Goal: Task Accomplishment & Management: Manage account settings

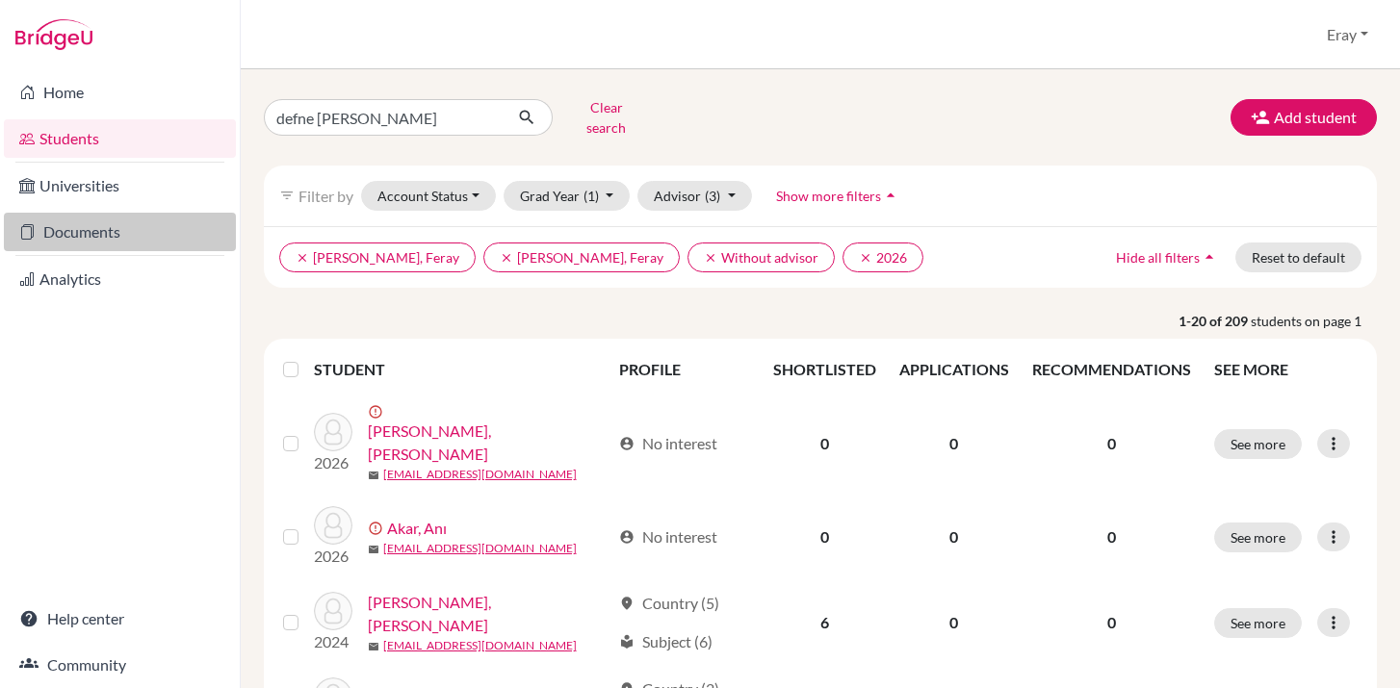
click at [130, 226] on link "Documents" at bounding box center [120, 232] width 232 height 39
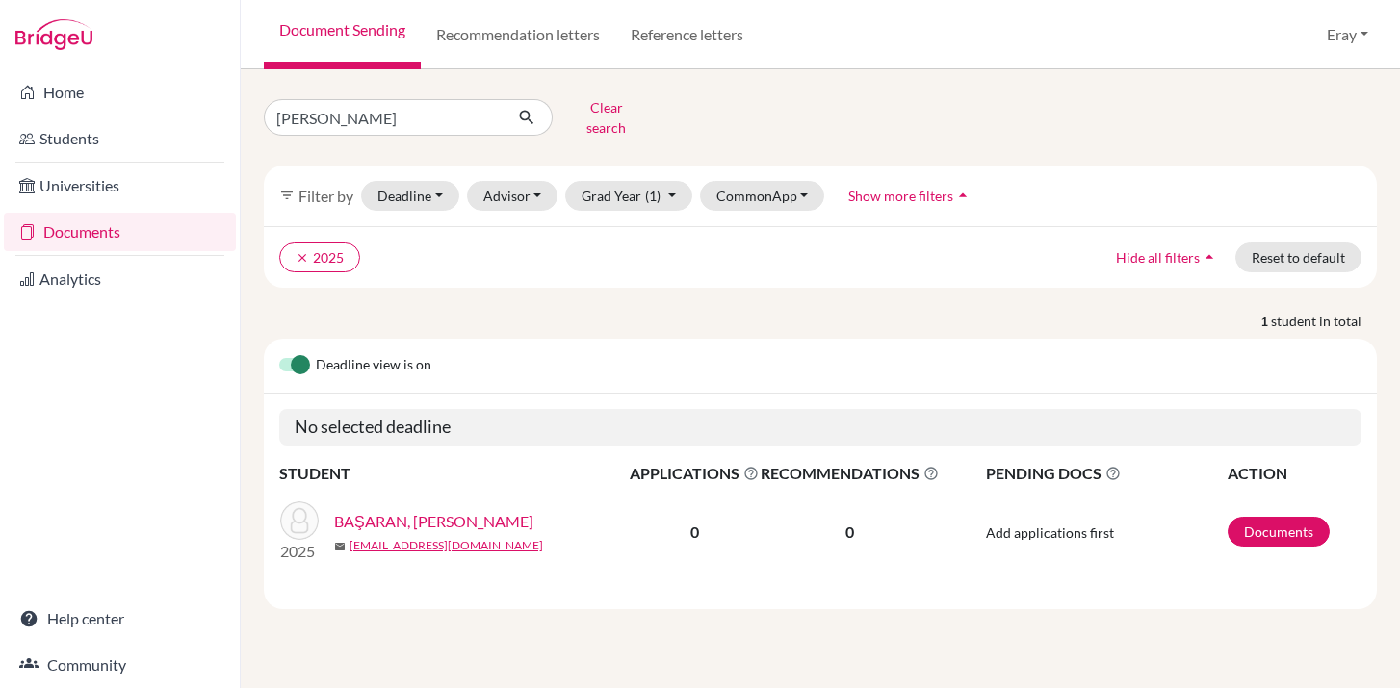
click at [644, 205] on div "filter_list Filter by Deadline - Select a date range Or double click for a sing…" at bounding box center [820, 196] width 1113 height 61
click at [654, 188] on span "(1)" at bounding box center [652, 196] width 15 height 16
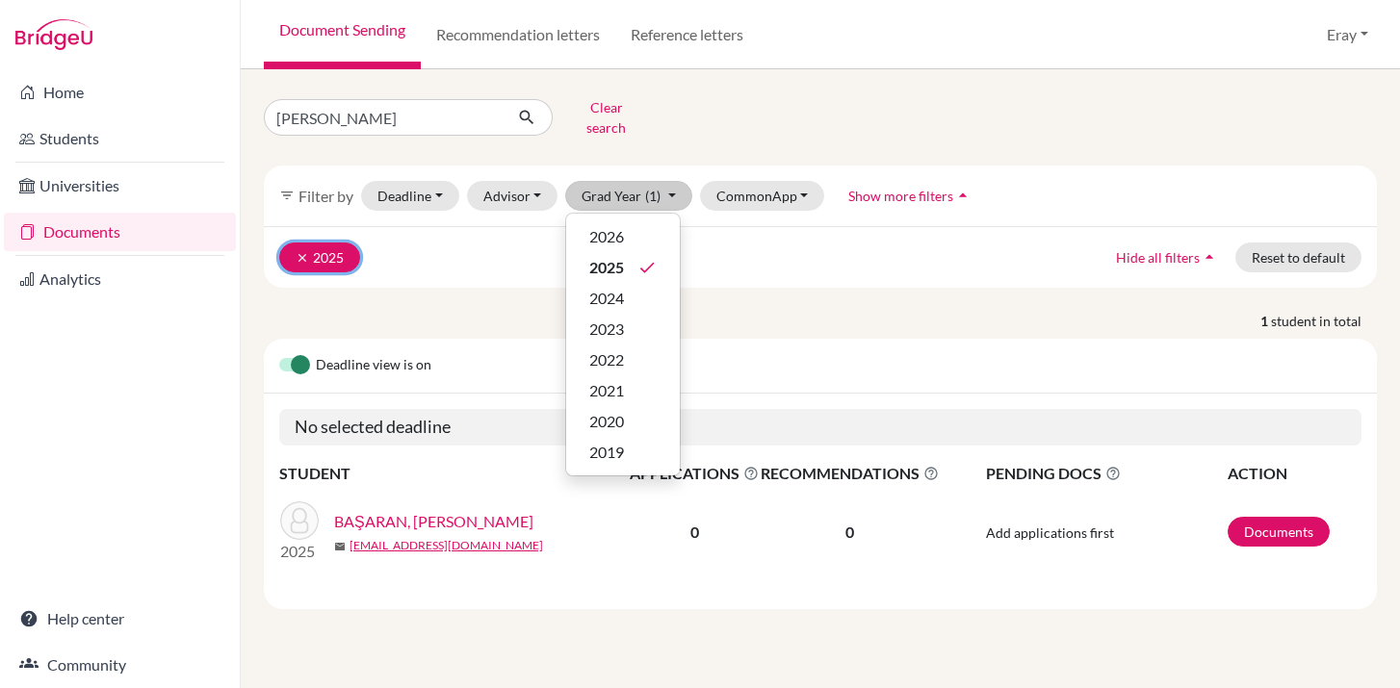
click at [326, 246] on button "clear 2025" at bounding box center [319, 258] width 81 height 30
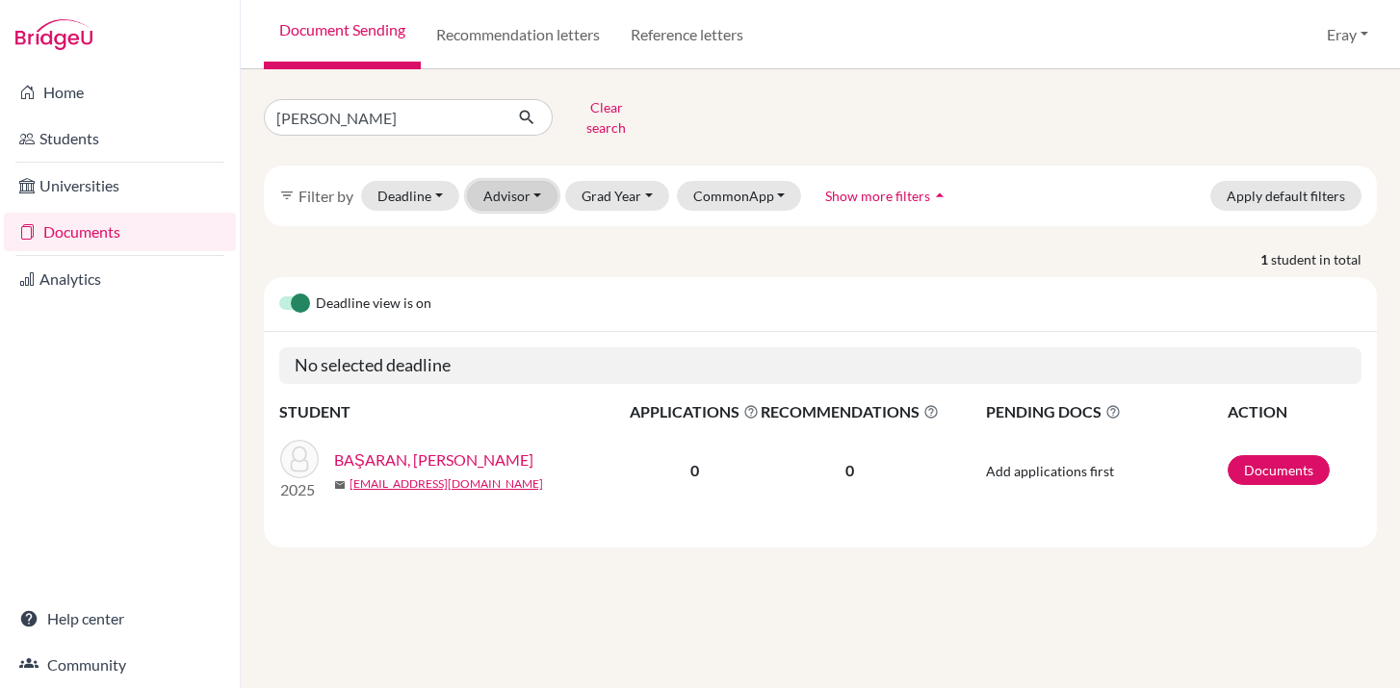
click at [502, 181] on button "Advisor" at bounding box center [512, 196] width 91 height 30
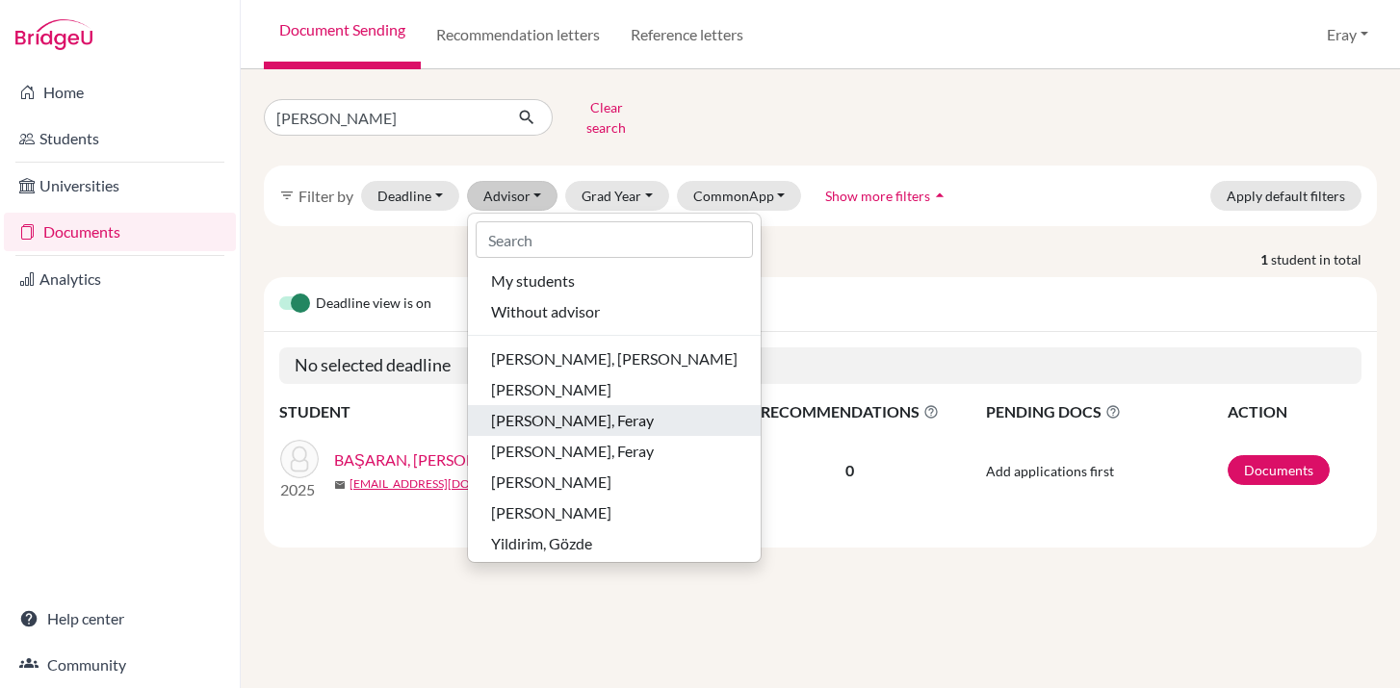
click at [555, 409] on span "Özdemir Gür, Feray" at bounding box center [572, 420] width 163 height 23
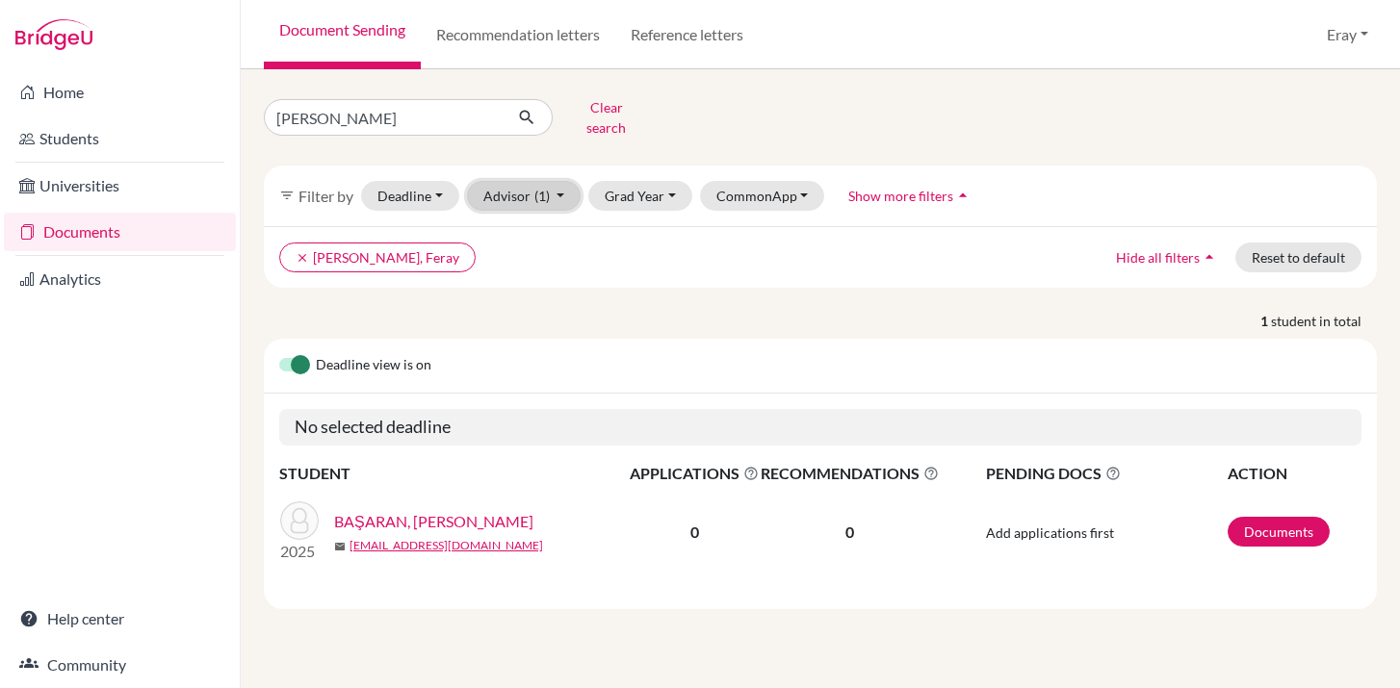
click at [541, 188] on span "(1)" at bounding box center [541, 196] width 15 height 16
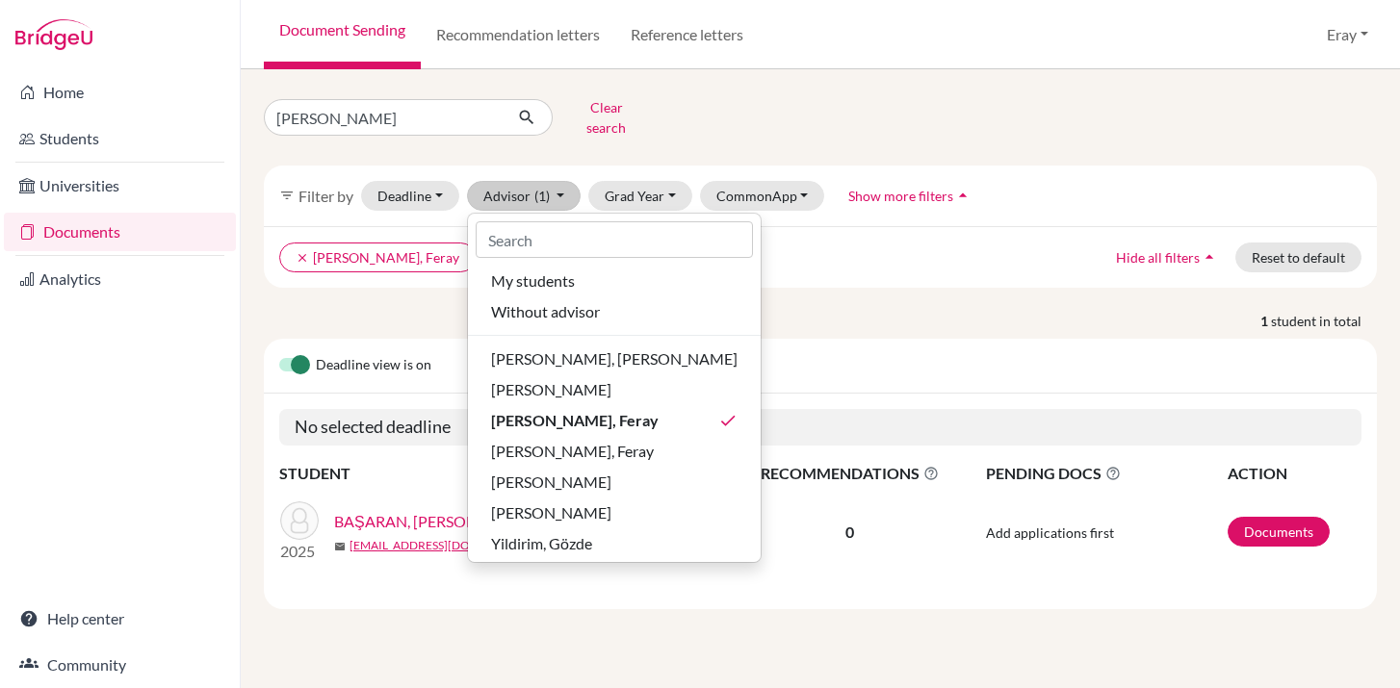
click at [279, 354] on label at bounding box center [279, 354] width 0 height 0
click at [295, 354] on input "checkbox" at bounding box center [286, 363] width 15 height 19
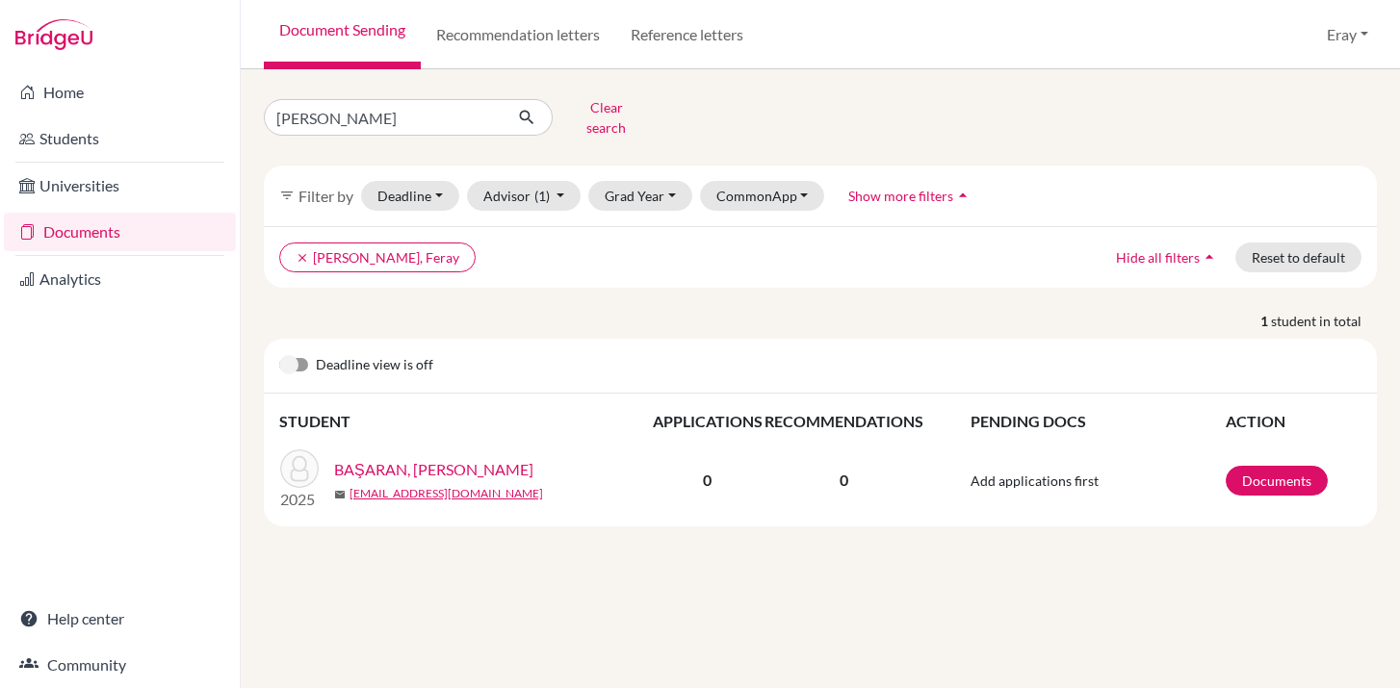
click at [279, 354] on label at bounding box center [279, 354] width 0 height 0
click at [295, 354] on input "checkbox" at bounding box center [286, 363] width 15 height 19
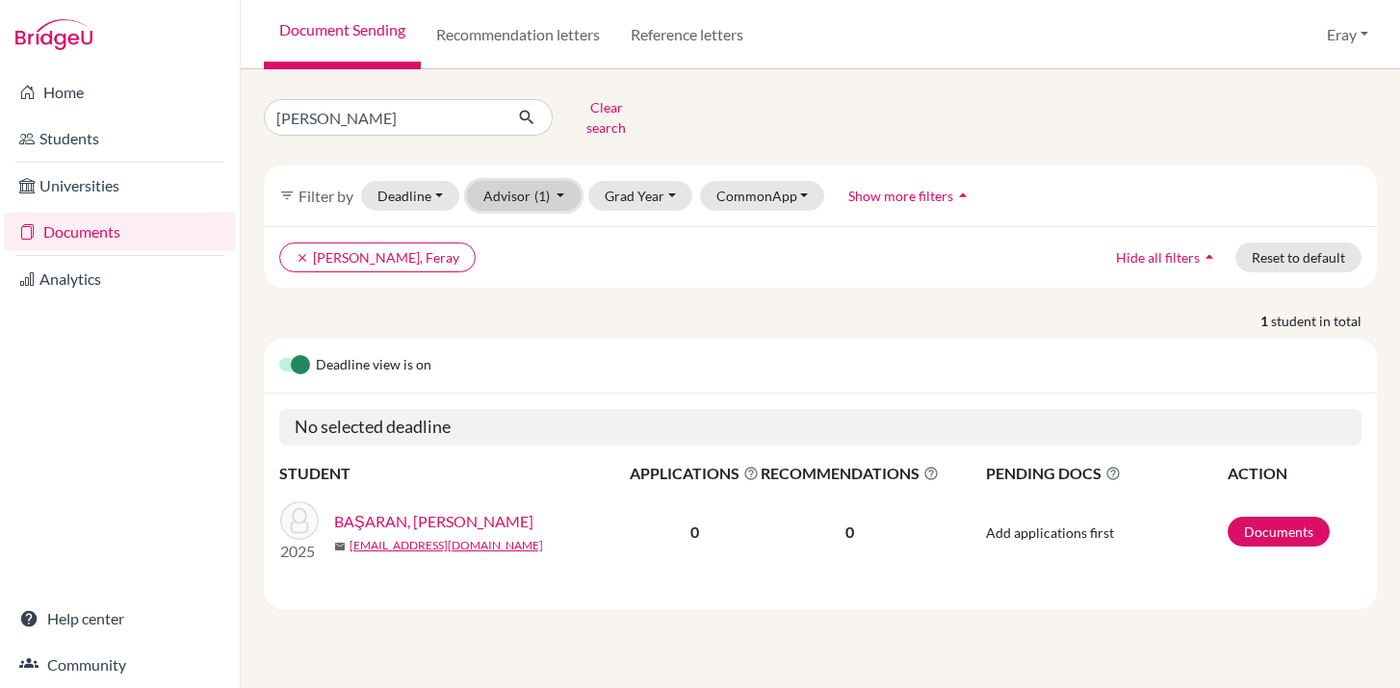
click at [562, 182] on button "Advisor (1)" at bounding box center [524, 196] width 115 height 30
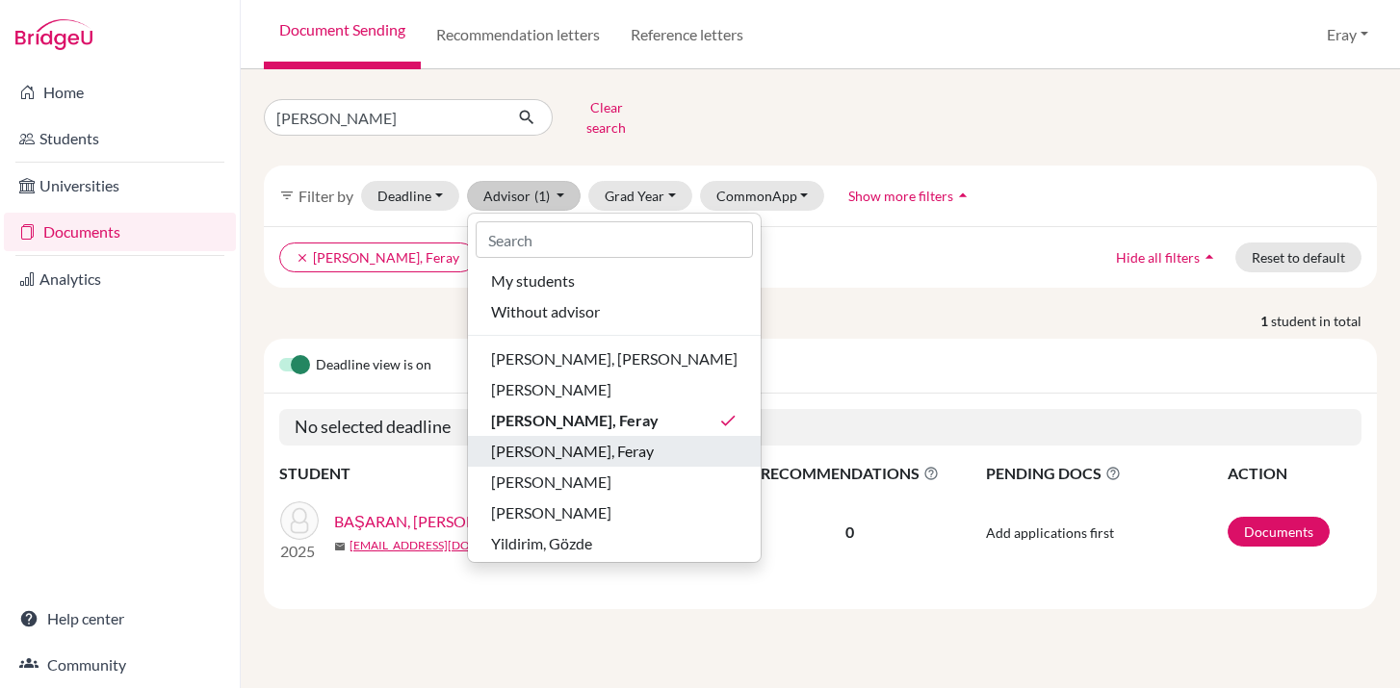
click at [544, 445] on span "Özdemir Gür, Feray" at bounding box center [572, 451] width 163 height 23
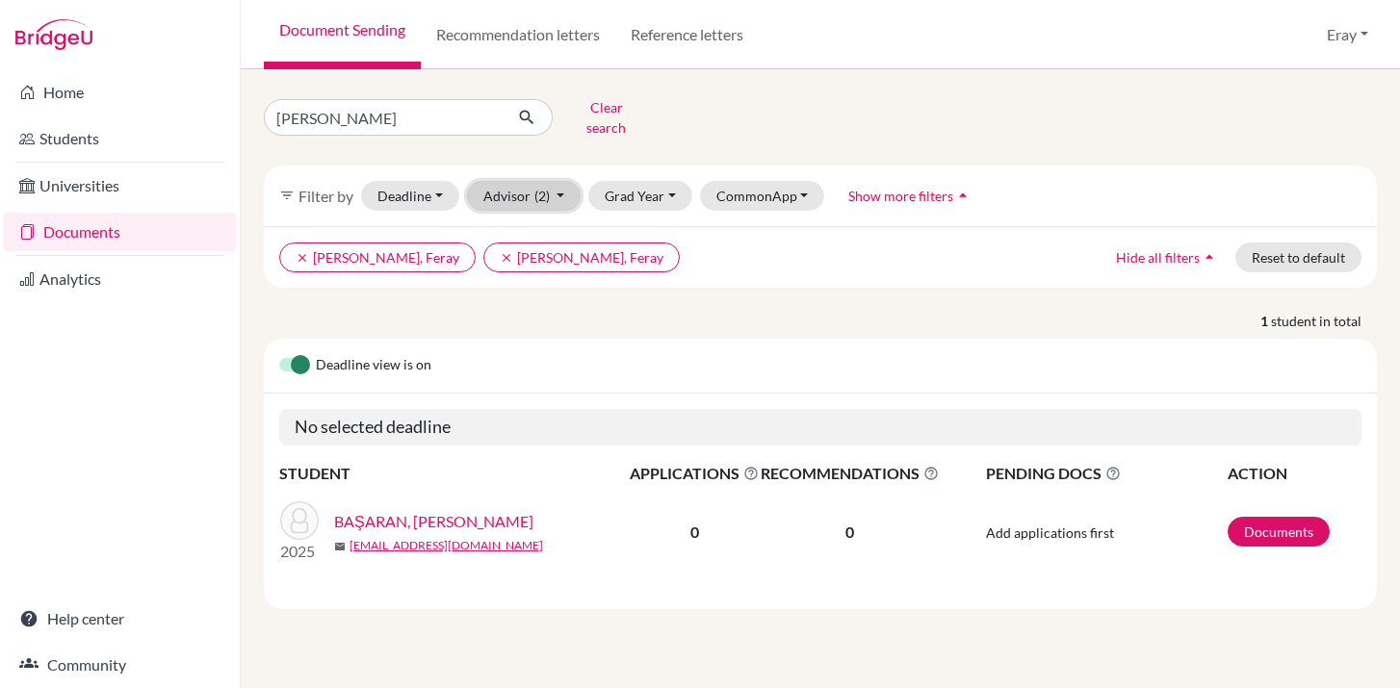
click at [540, 188] on span "(2)" at bounding box center [541, 196] width 15 height 16
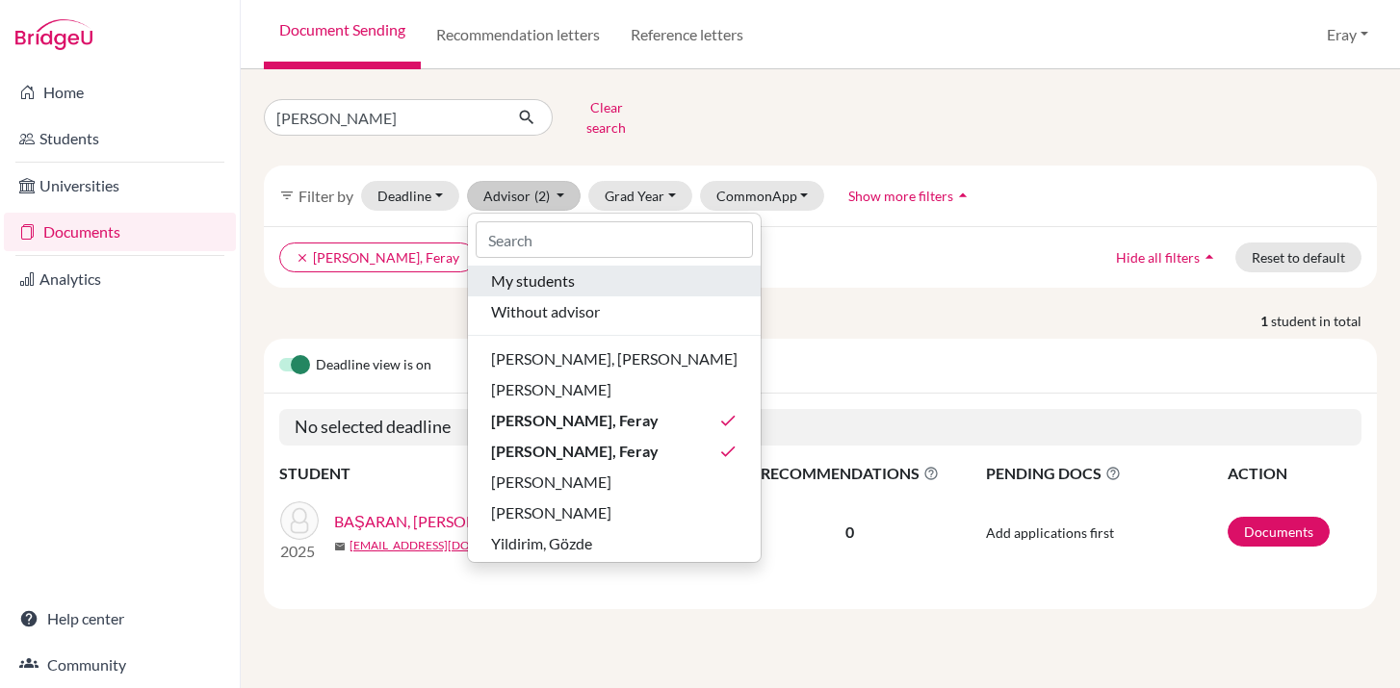
click at [633, 270] on div "My students" at bounding box center [614, 281] width 246 height 23
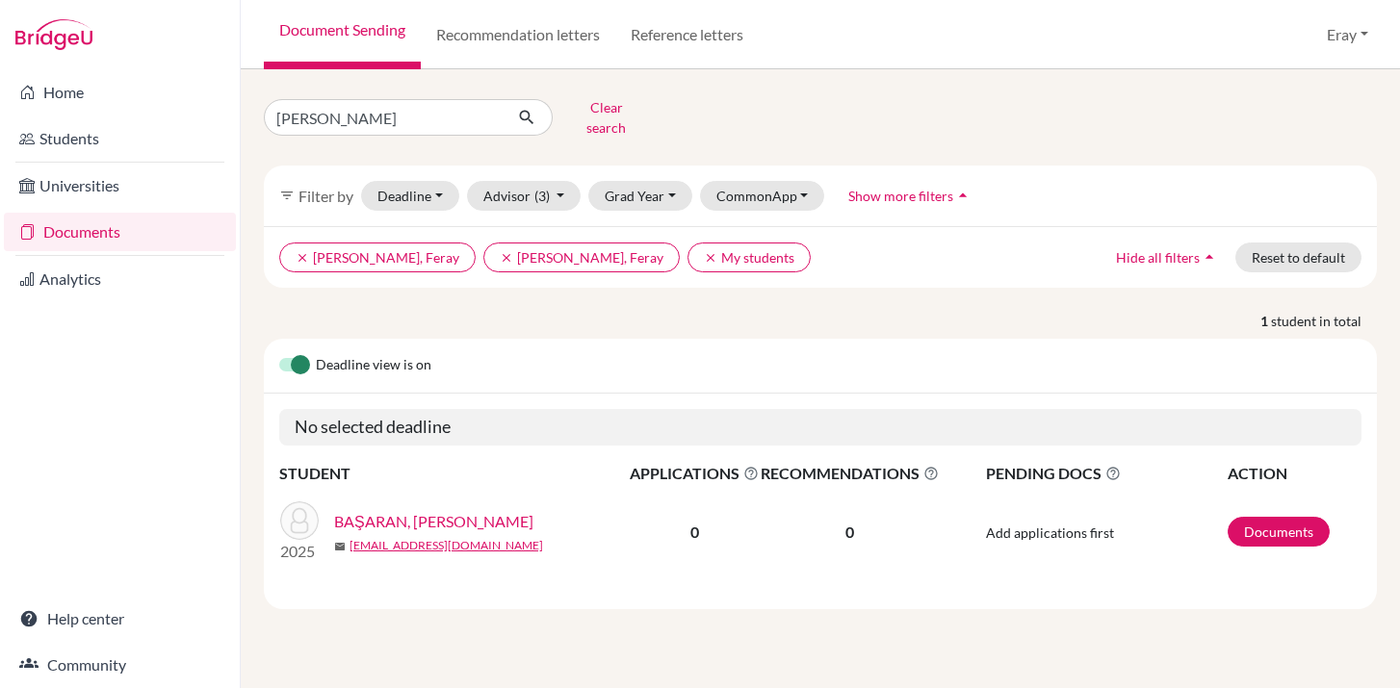
click at [620, 166] on div "filter_list Filter by Deadline - Select a date range Or double click for a sing…" at bounding box center [820, 196] width 1113 height 61
click at [620, 185] on button "Grad Year" at bounding box center [640, 196] width 104 height 30
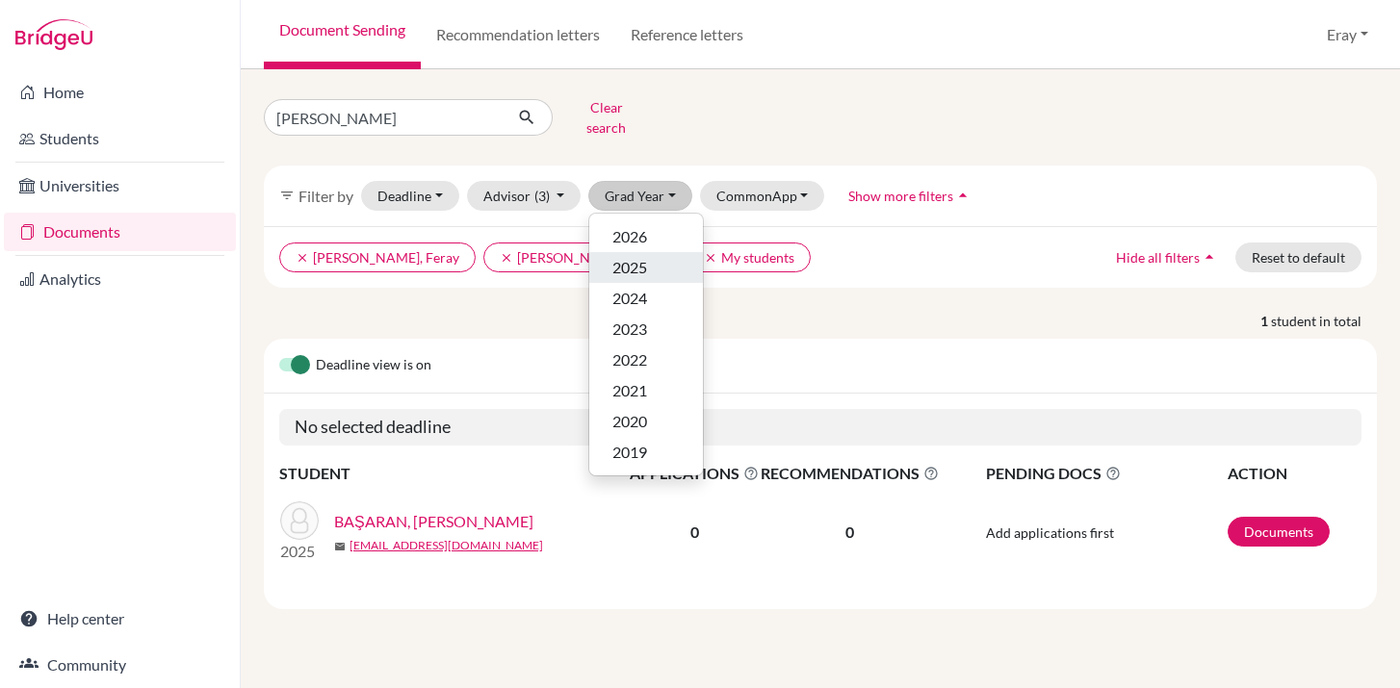
click at [670, 256] on div "2025" at bounding box center [645, 267] width 67 height 23
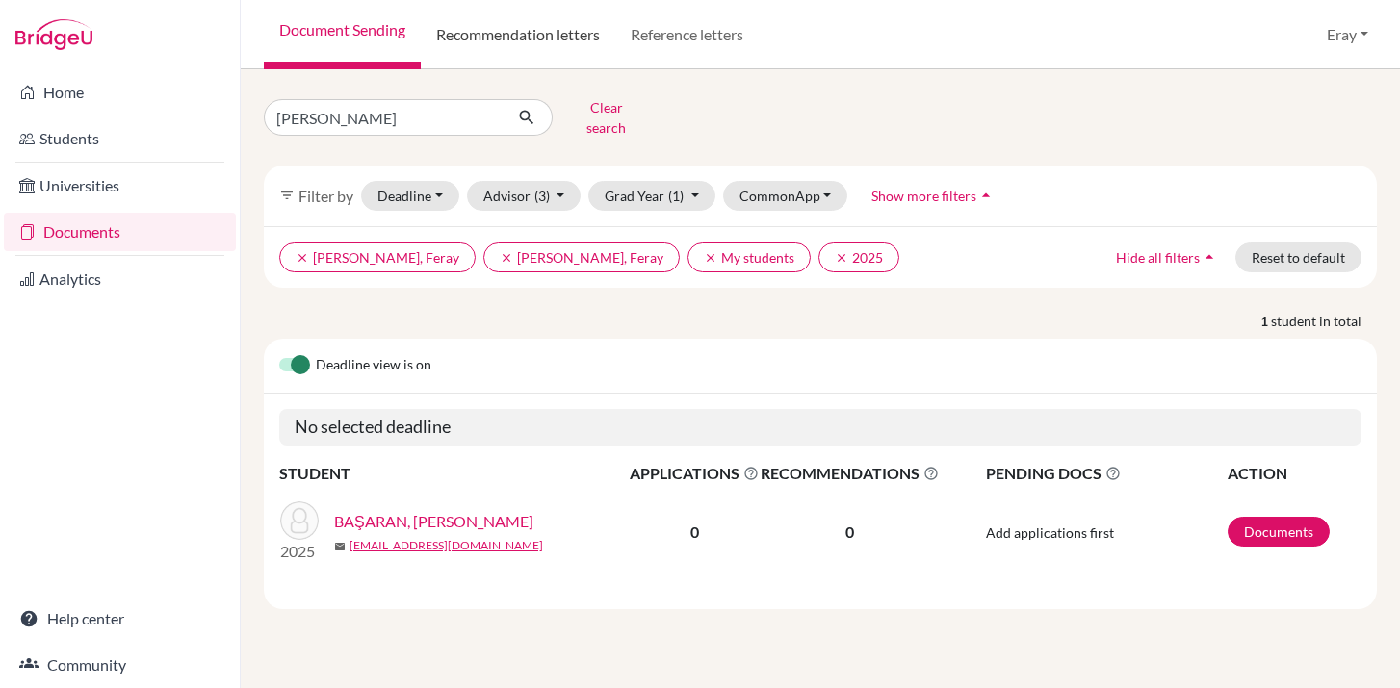
click at [536, 36] on link "Recommendation letters" at bounding box center [518, 34] width 194 height 69
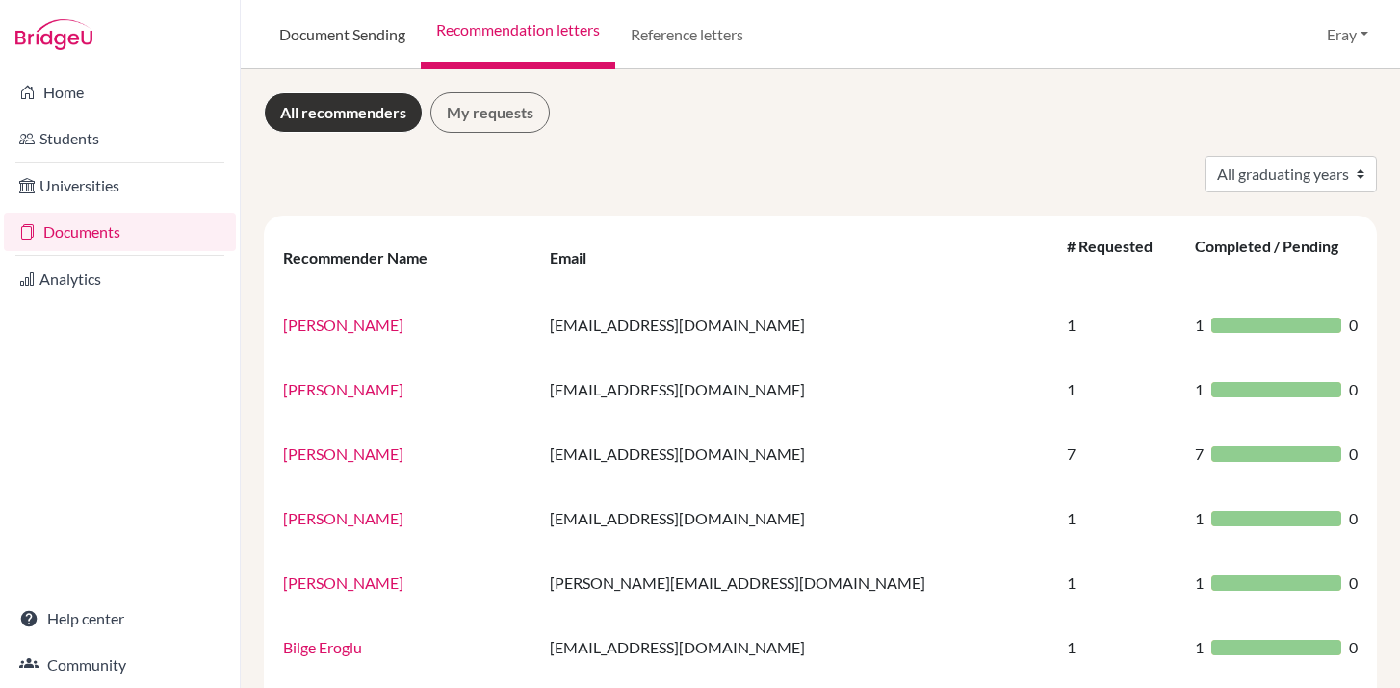
click at [383, 16] on link "Document Sending" at bounding box center [342, 34] width 157 height 69
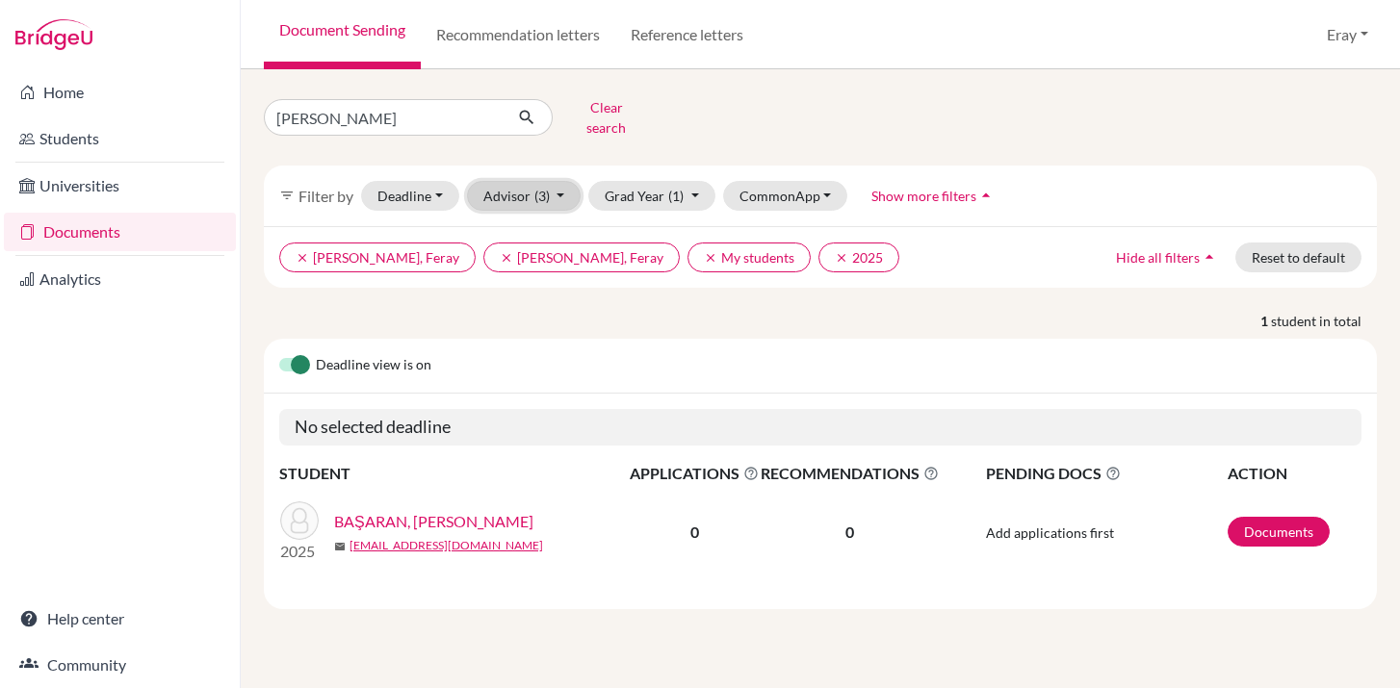
click at [497, 181] on button "Advisor (3)" at bounding box center [524, 196] width 115 height 30
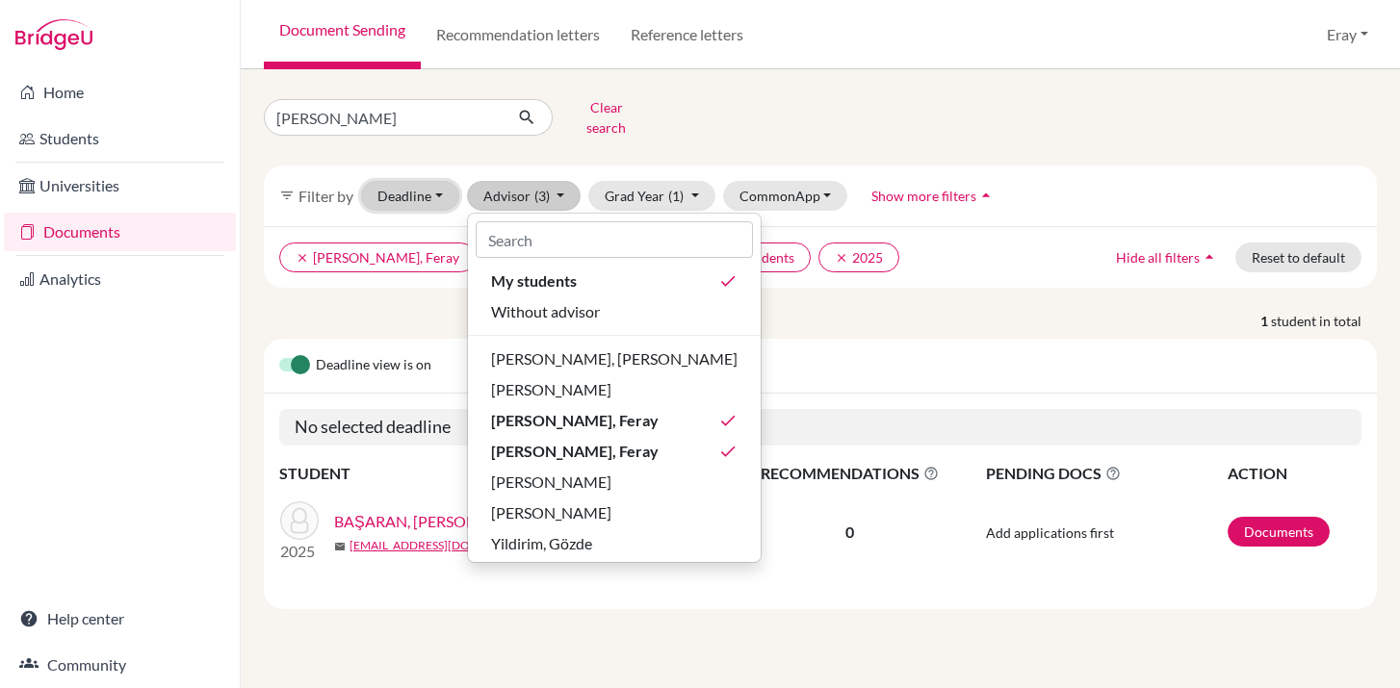
click at [432, 185] on button "Deadline - Select a date range Or double click for a single date selection Toda…" at bounding box center [410, 196] width 98 height 30
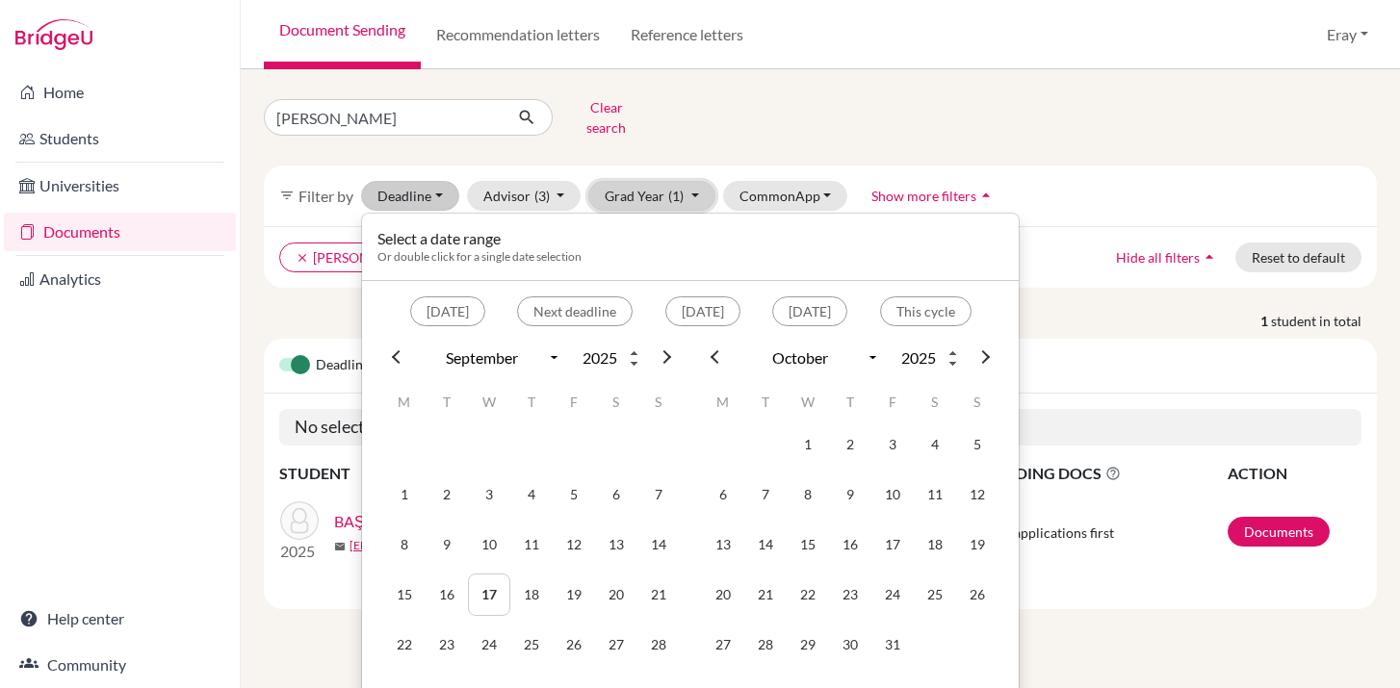
click at [661, 181] on button "Grad Year (1)" at bounding box center [651, 196] width 127 height 30
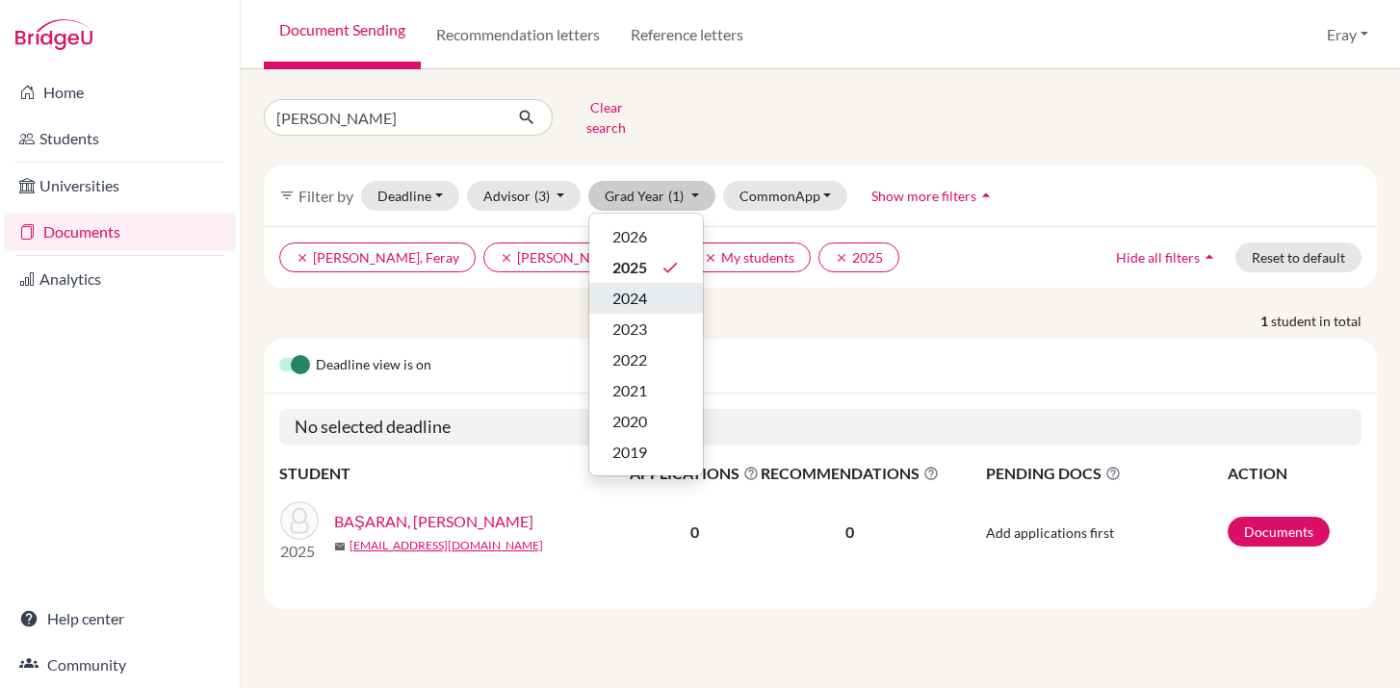
click at [649, 287] on div "2024" at bounding box center [645, 298] width 67 height 23
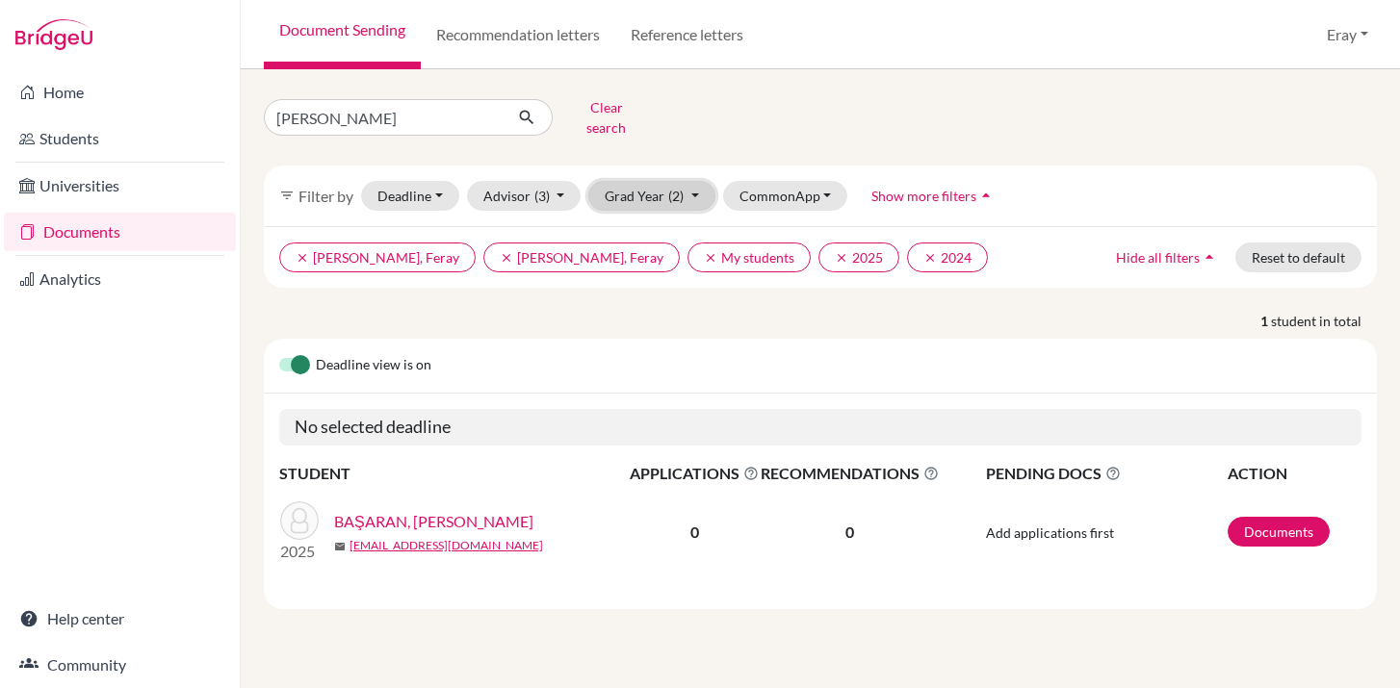
click at [624, 188] on button "Grad Year (2)" at bounding box center [651, 196] width 127 height 30
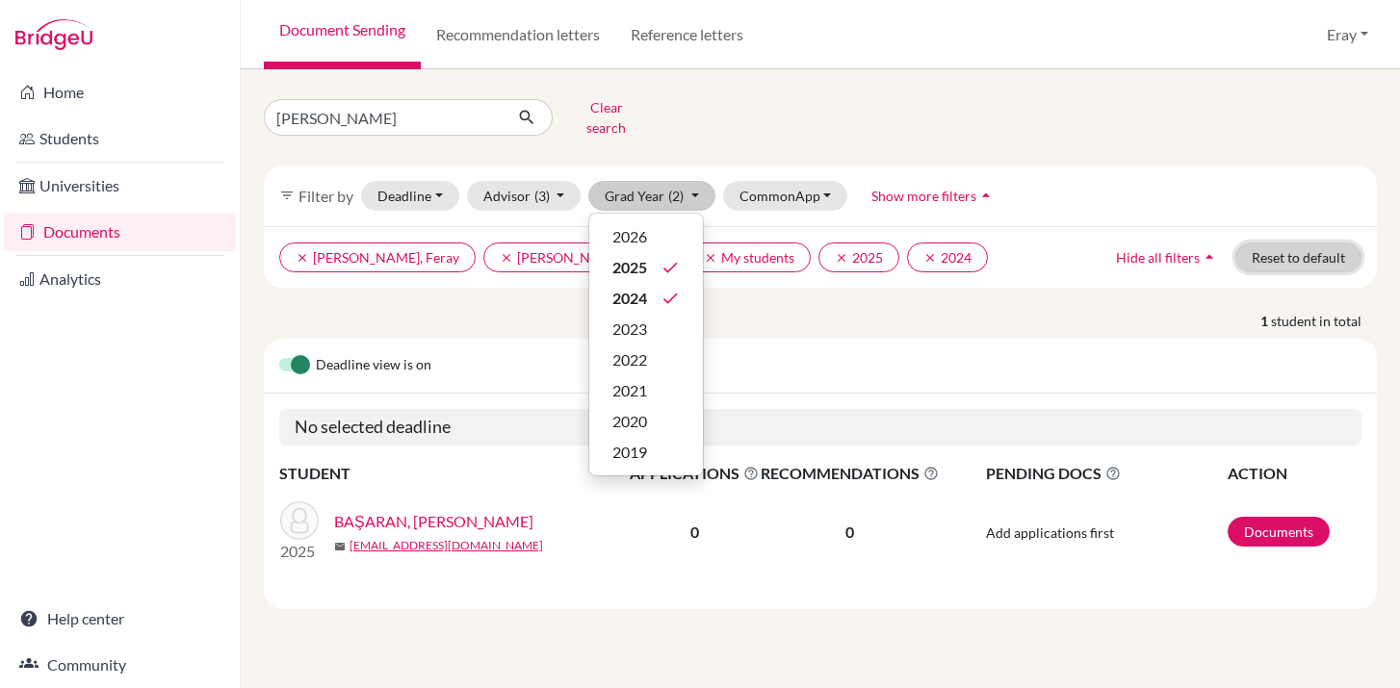
click at [1269, 246] on button "Reset to default" at bounding box center [1298, 258] width 126 height 30
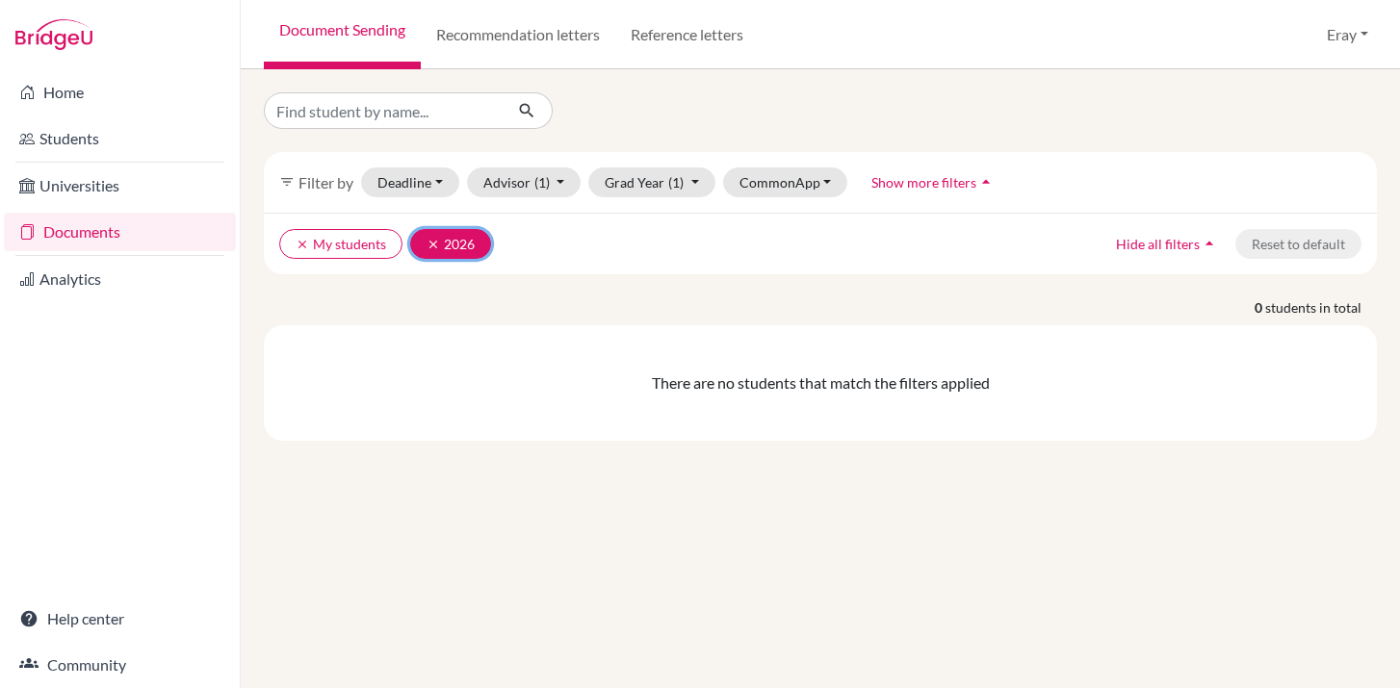
click at [432, 242] on icon "clear" at bounding box center [433, 244] width 13 height 13
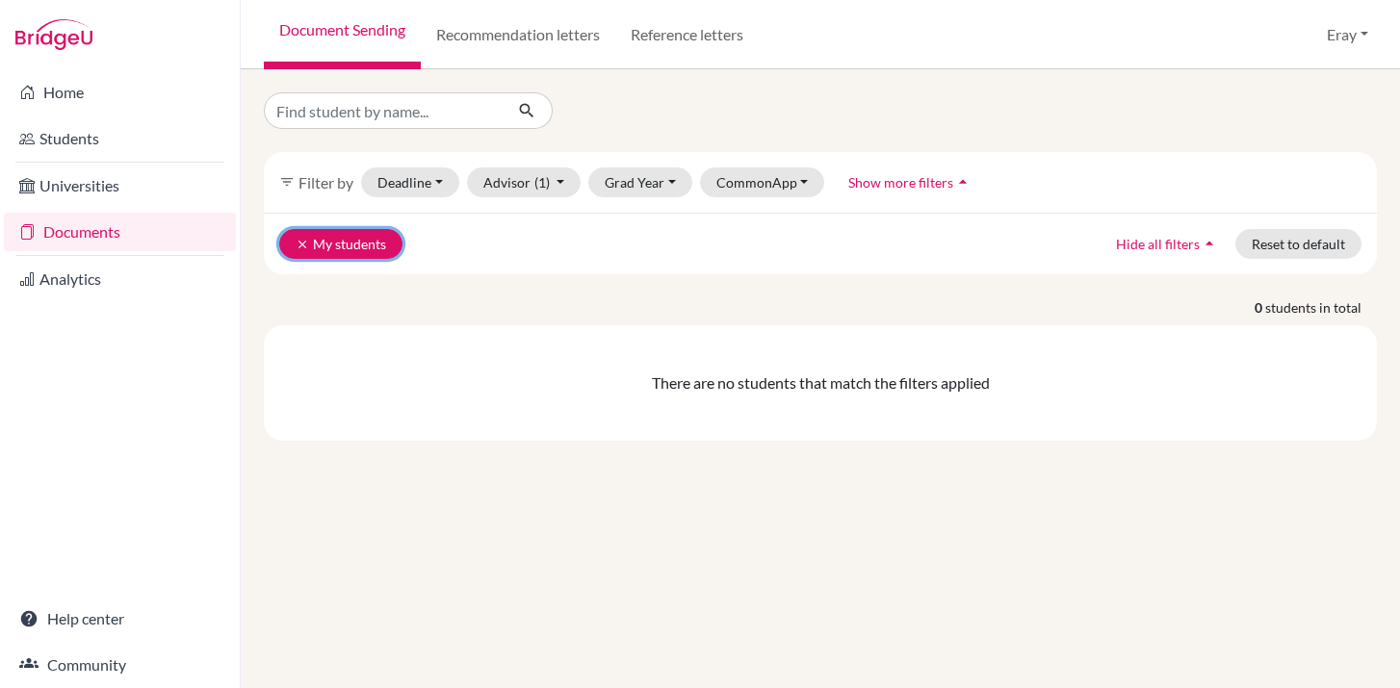
click at [302, 243] on icon "clear" at bounding box center [302, 244] width 13 height 13
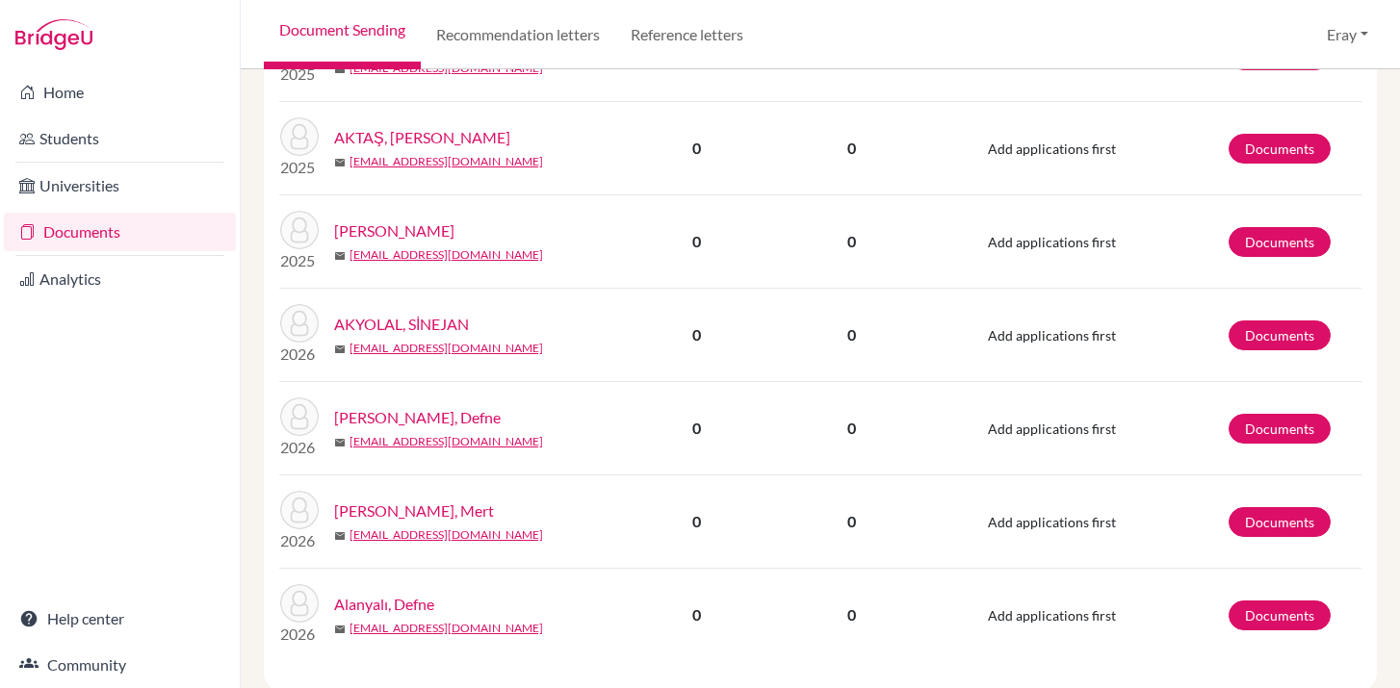
scroll to position [1897, 0]
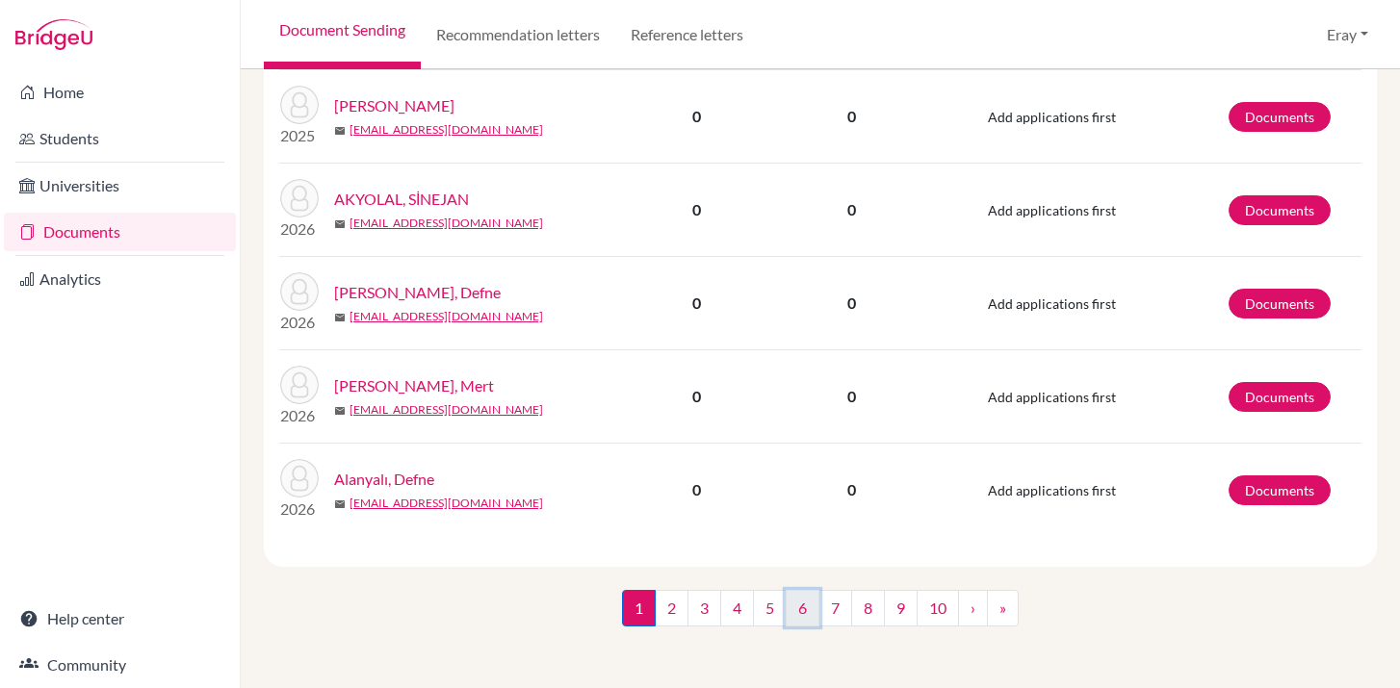
click at [799, 610] on link "6" at bounding box center [803, 608] width 34 height 37
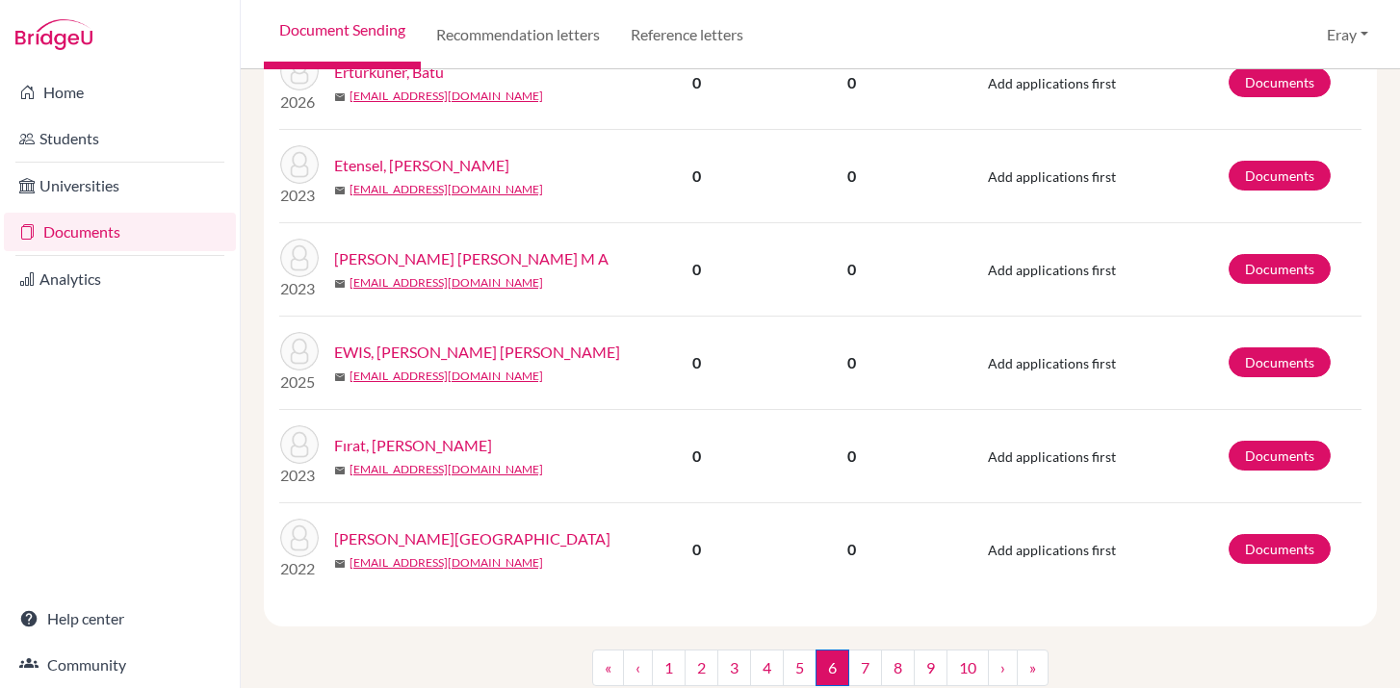
scroll to position [1747, 0]
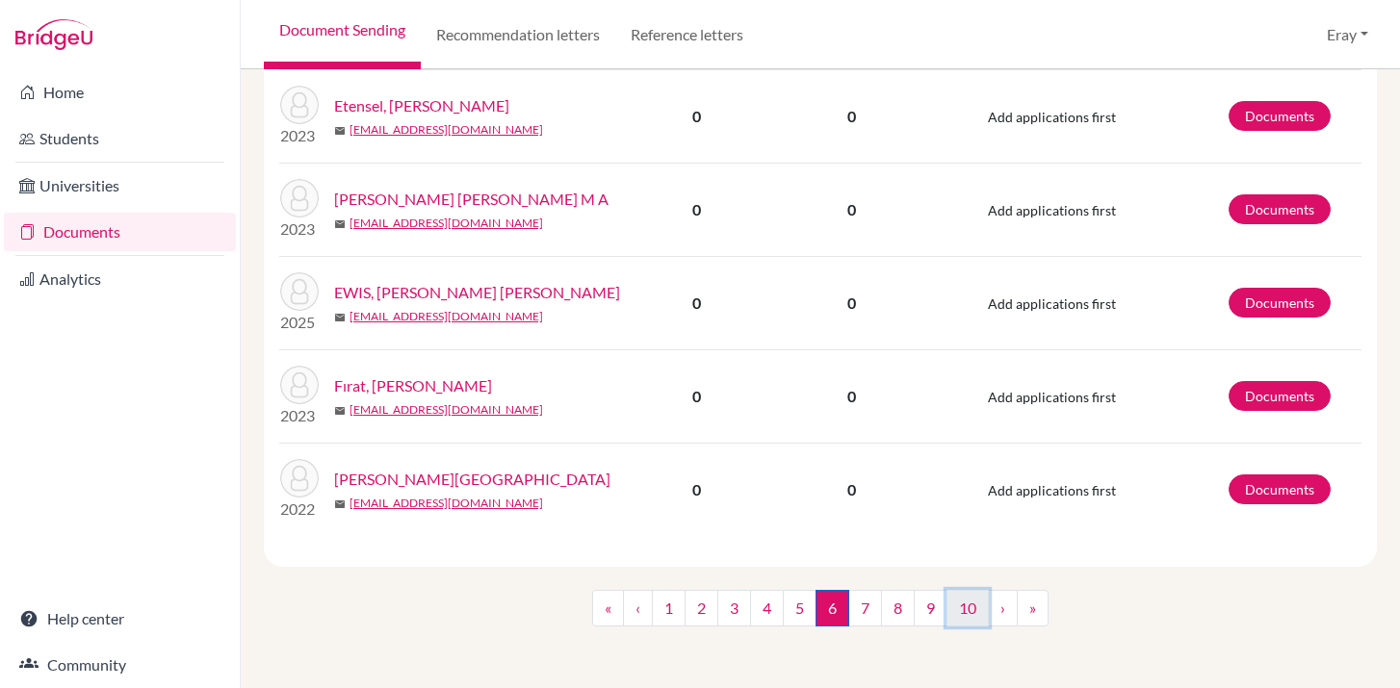
click at [971, 622] on link "10" at bounding box center [967, 608] width 42 height 37
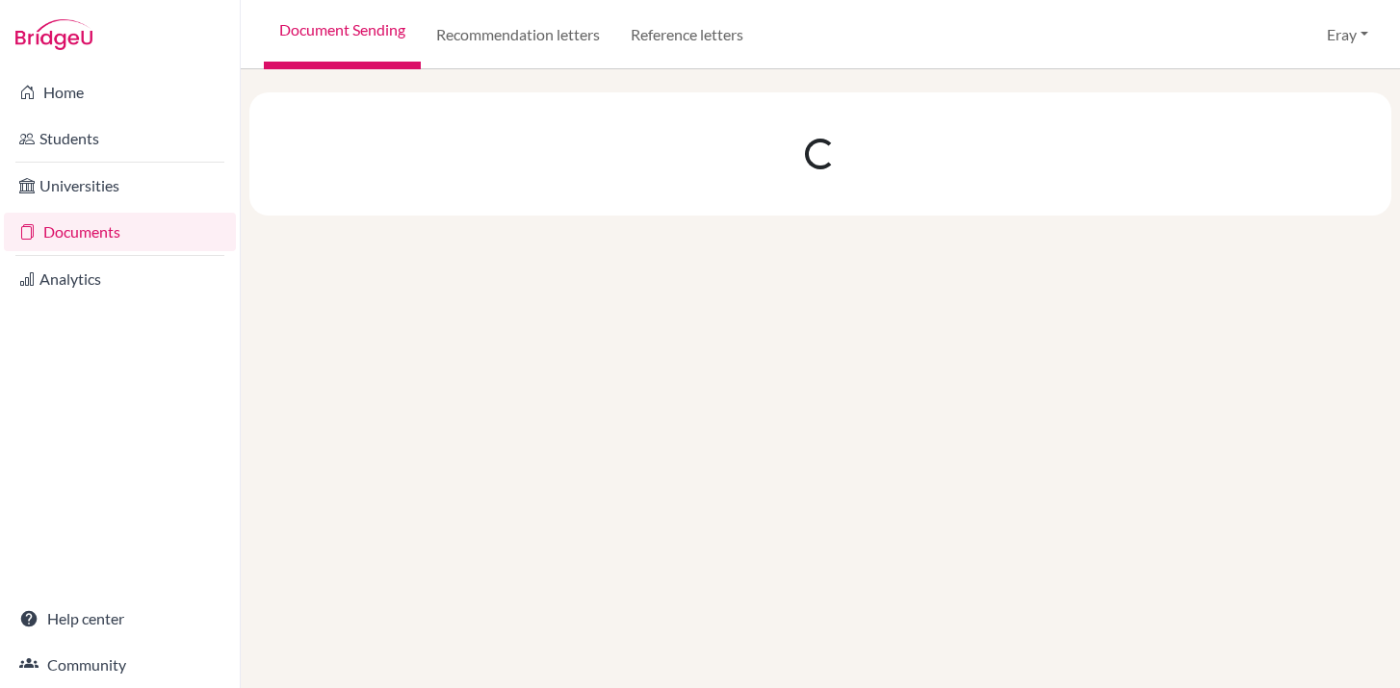
scroll to position [0, 0]
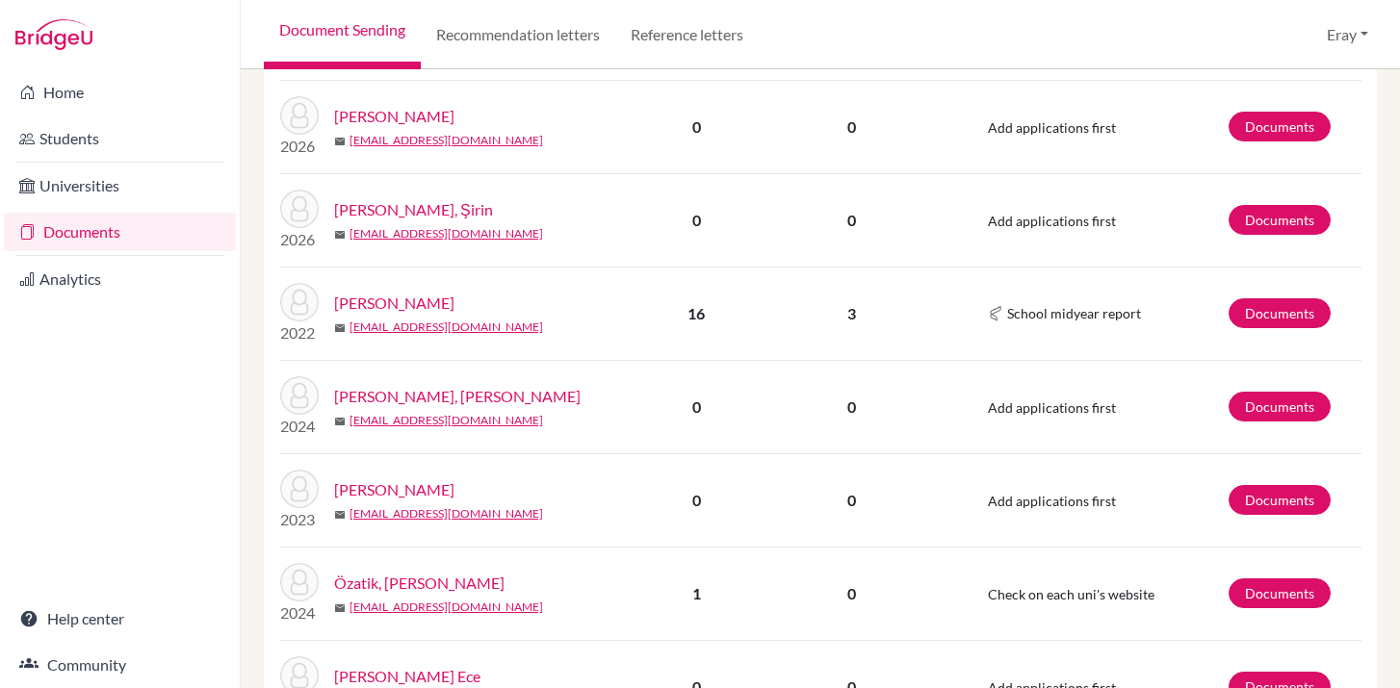
scroll to position [1741, 0]
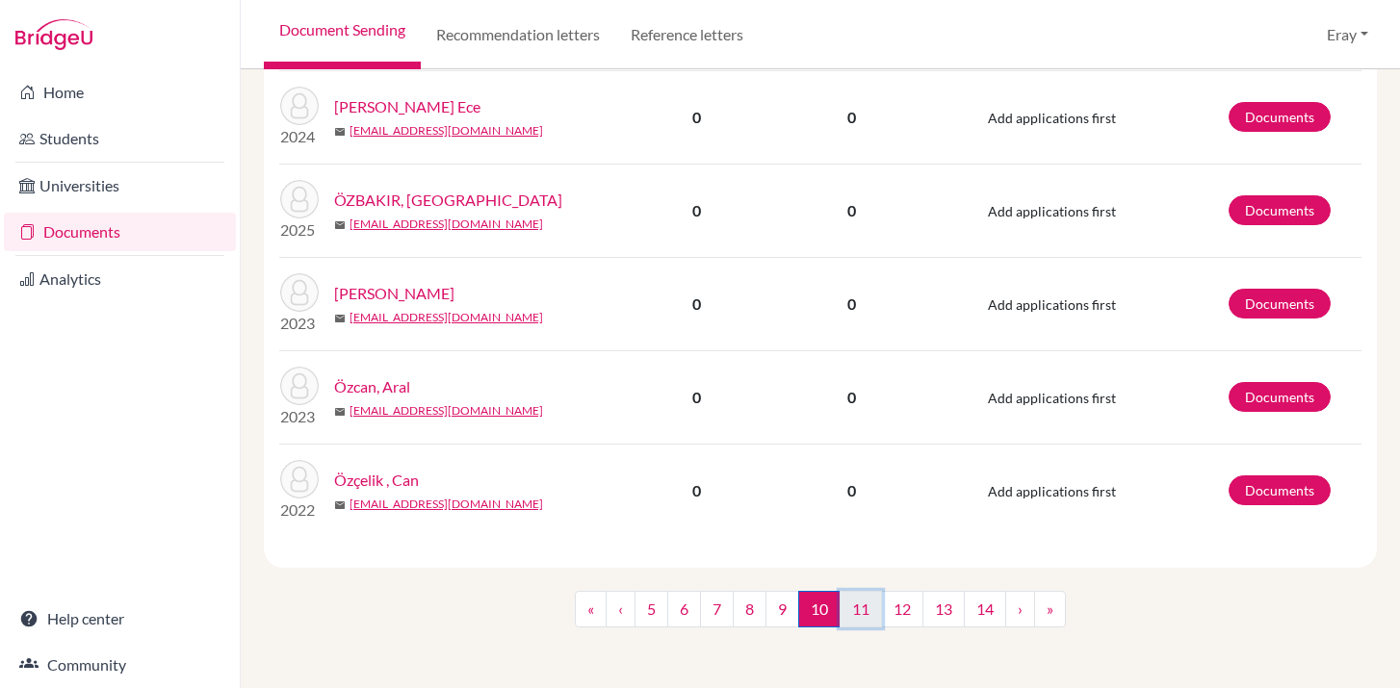
click at [865, 616] on link "11" at bounding box center [861, 609] width 42 height 37
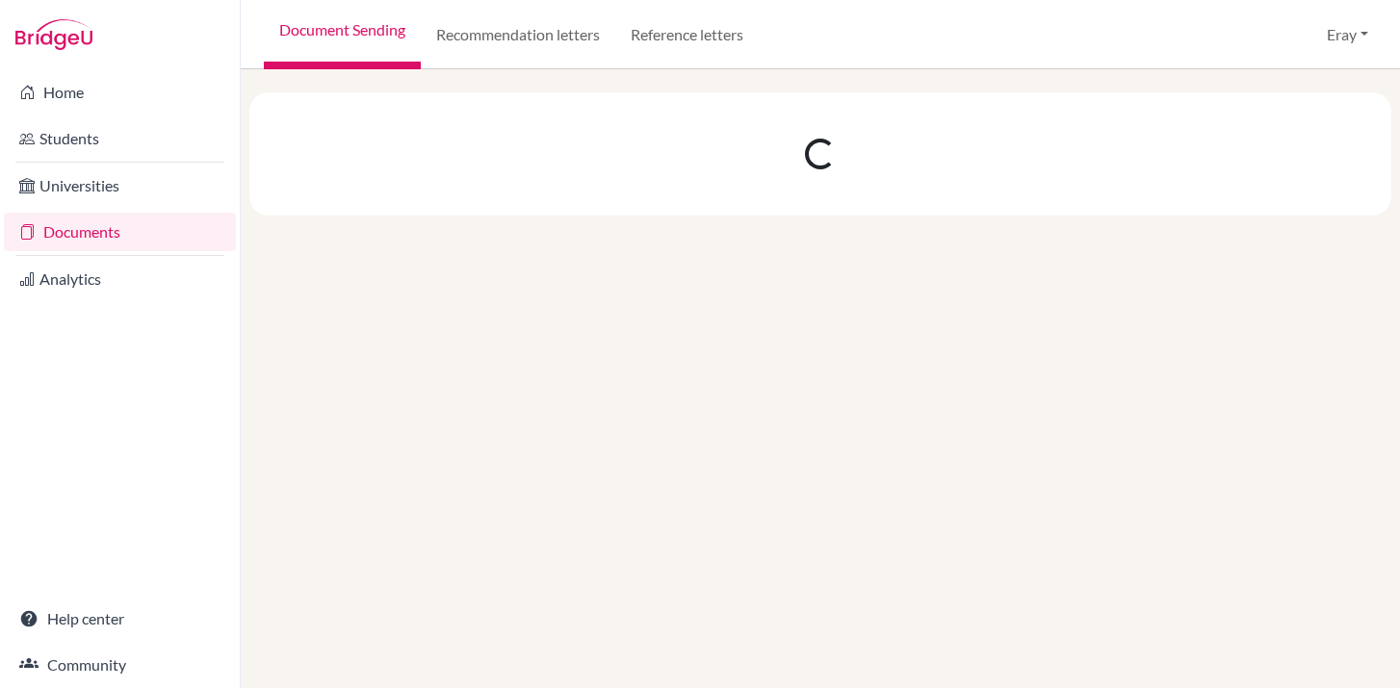
scroll to position [0, 0]
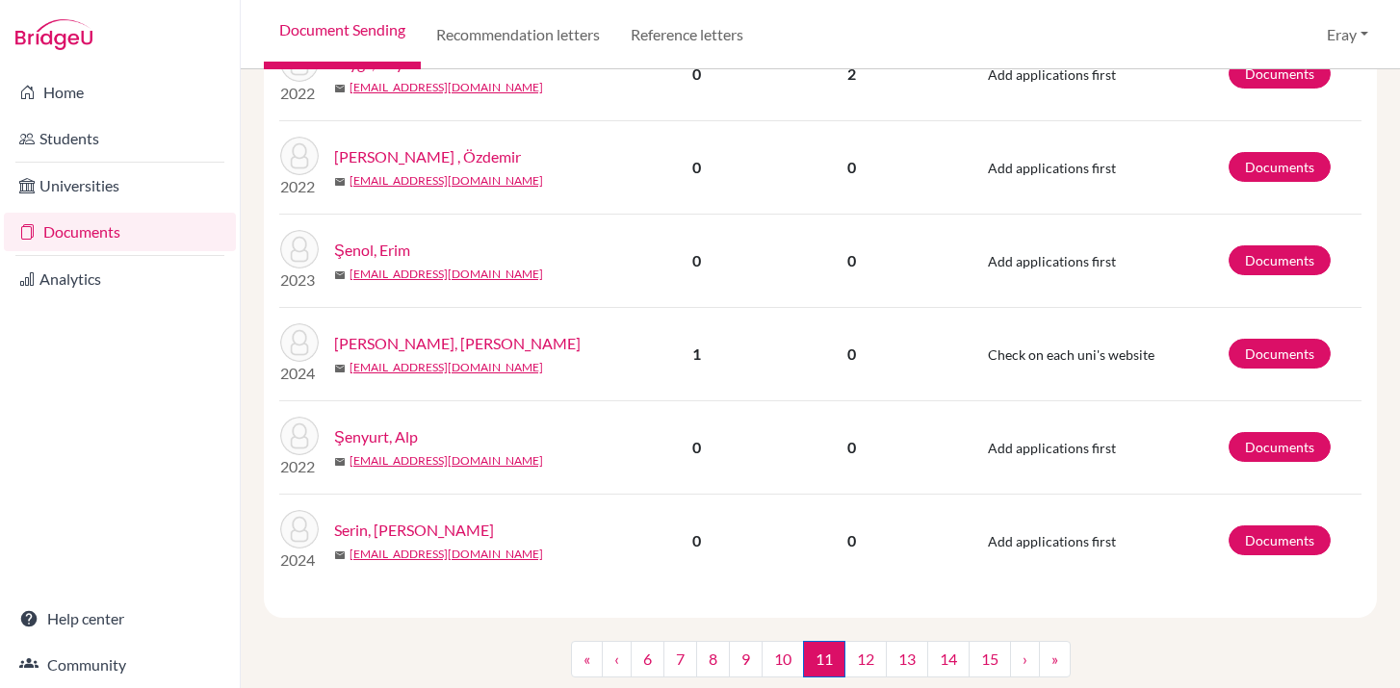
scroll to position [1741, 0]
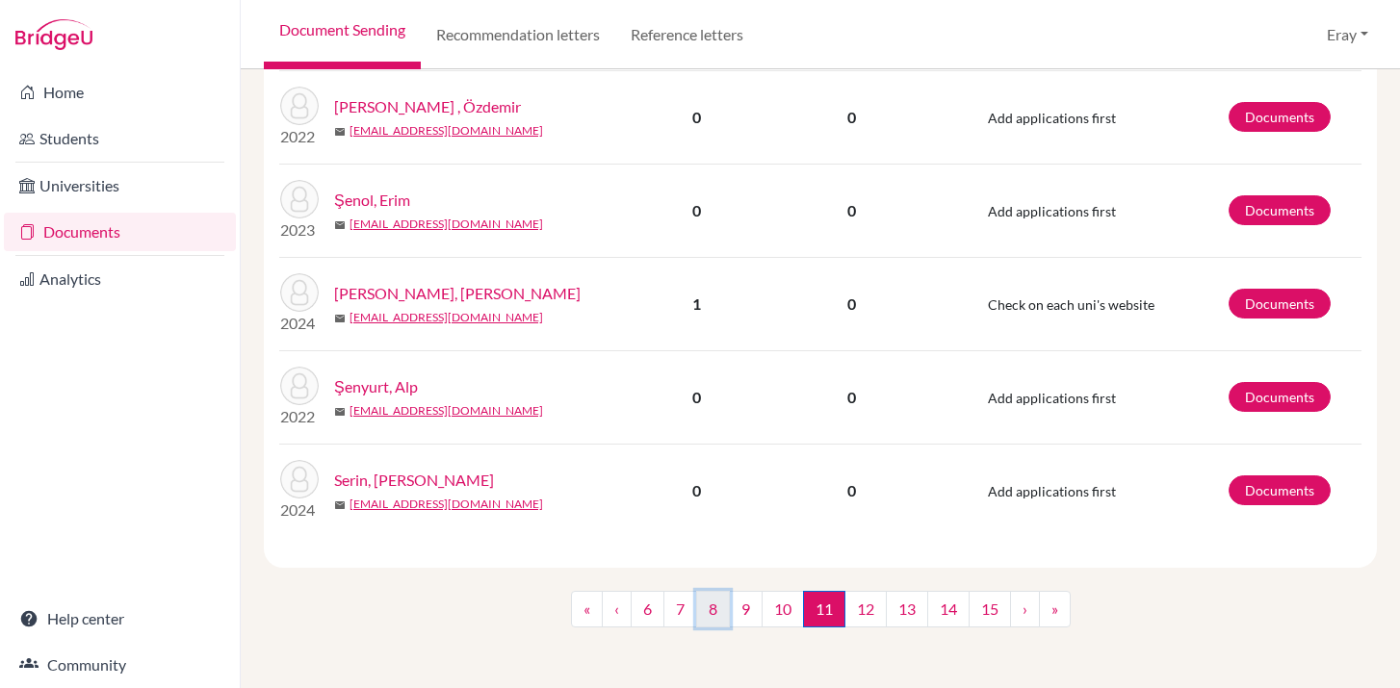
click at [696, 594] on link "8" at bounding box center [713, 609] width 34 height 37
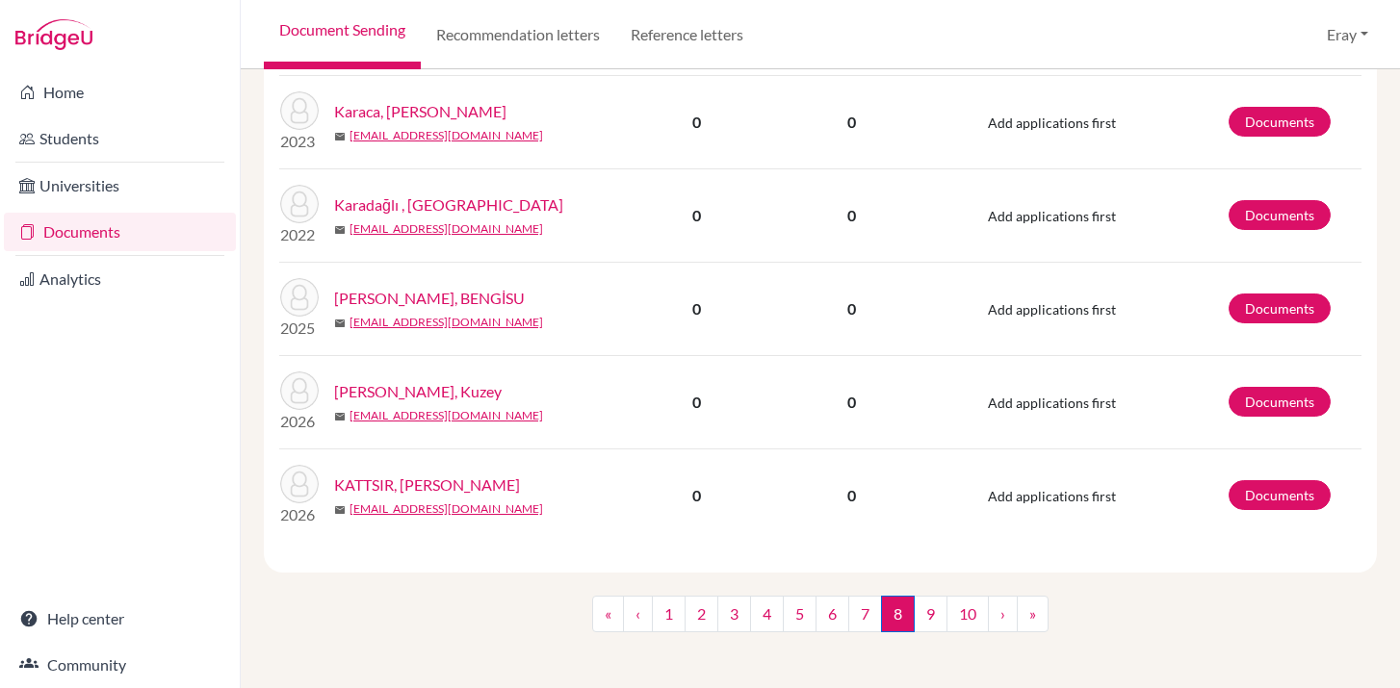
scroll to position [1741, 0]
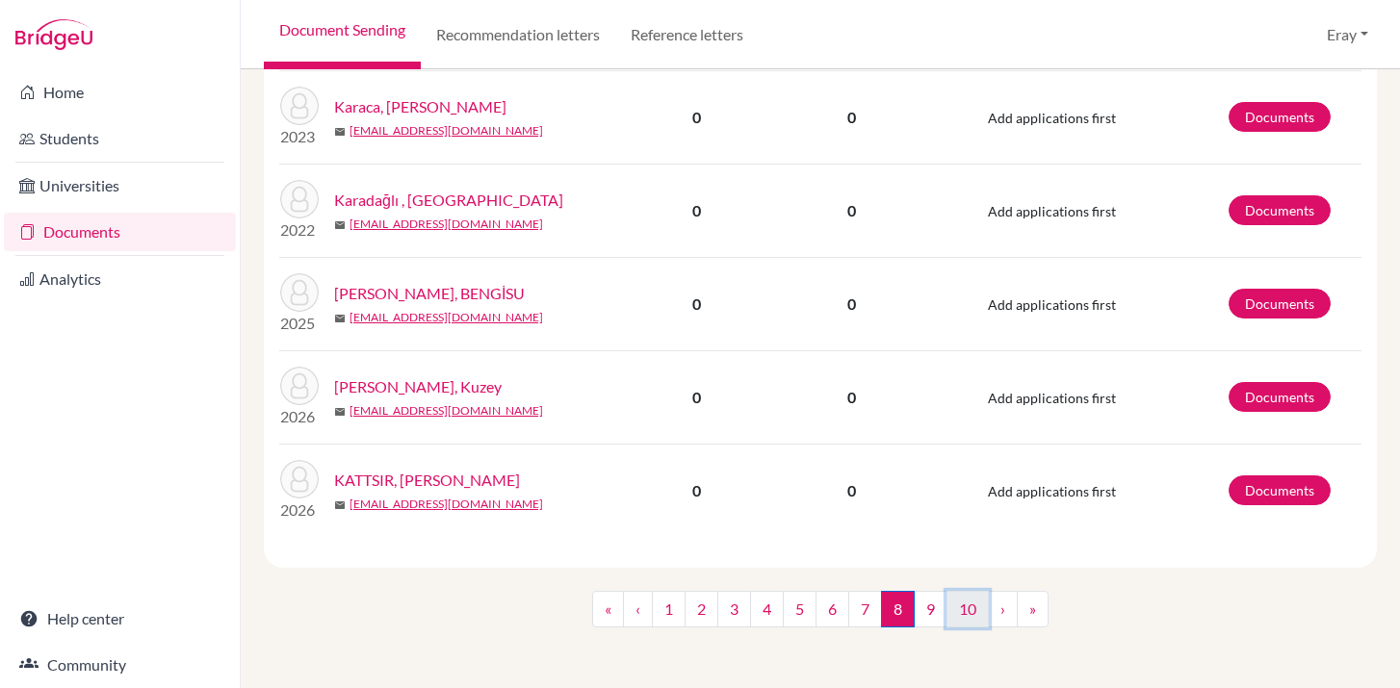
click at [960, 591] on link "10" at bounding box center [967, 609] width 42 height 37
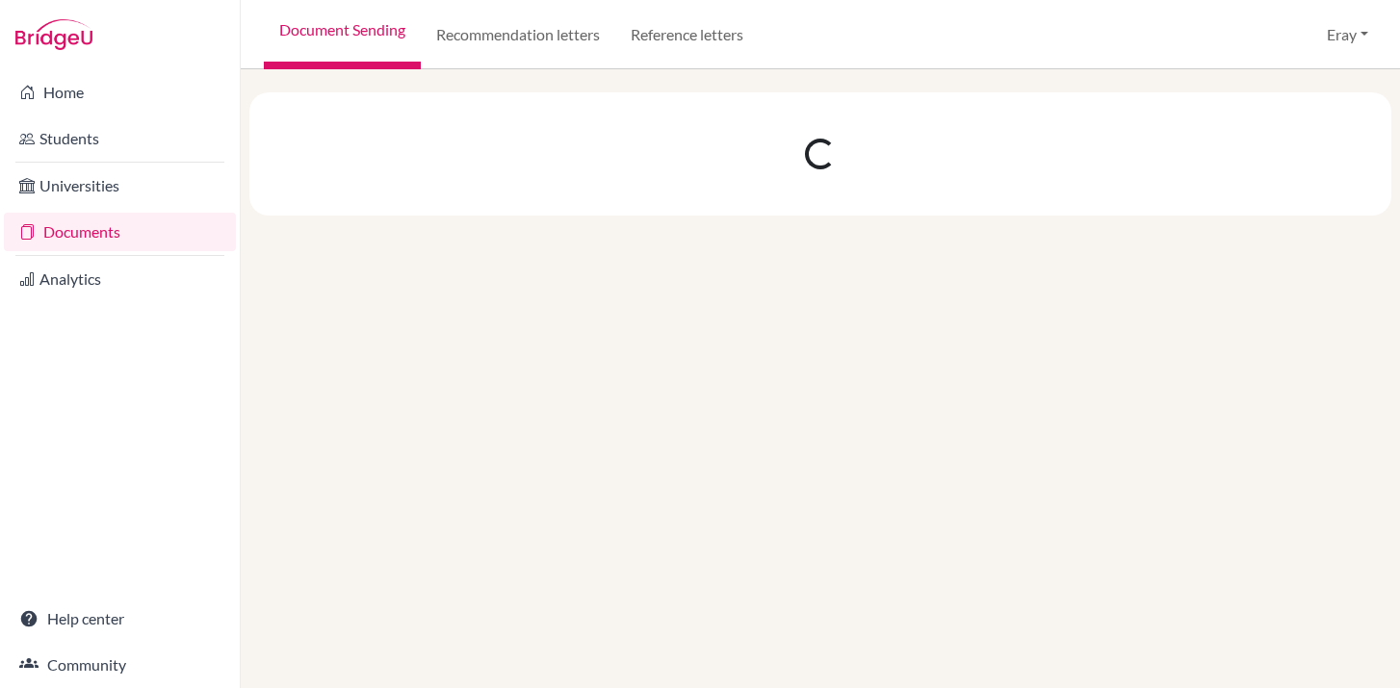
scroll to position [0, 0]
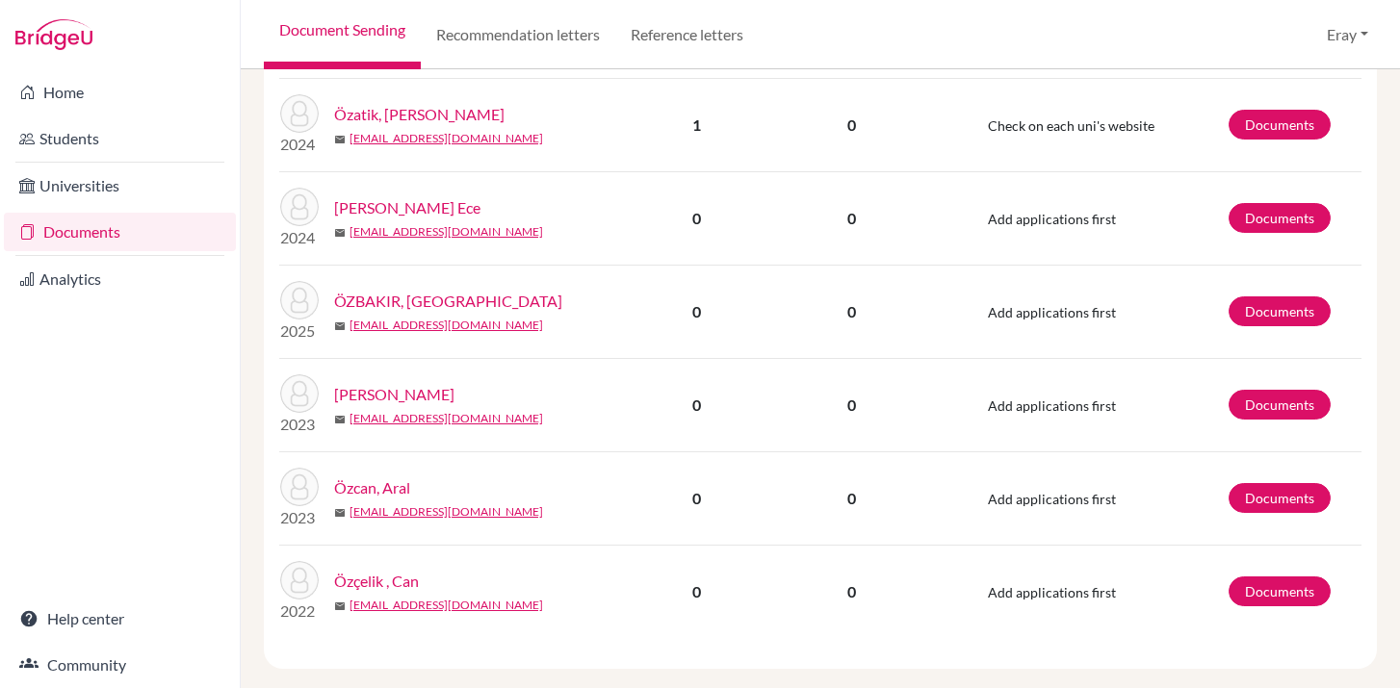
scroll to position [1741, 0]
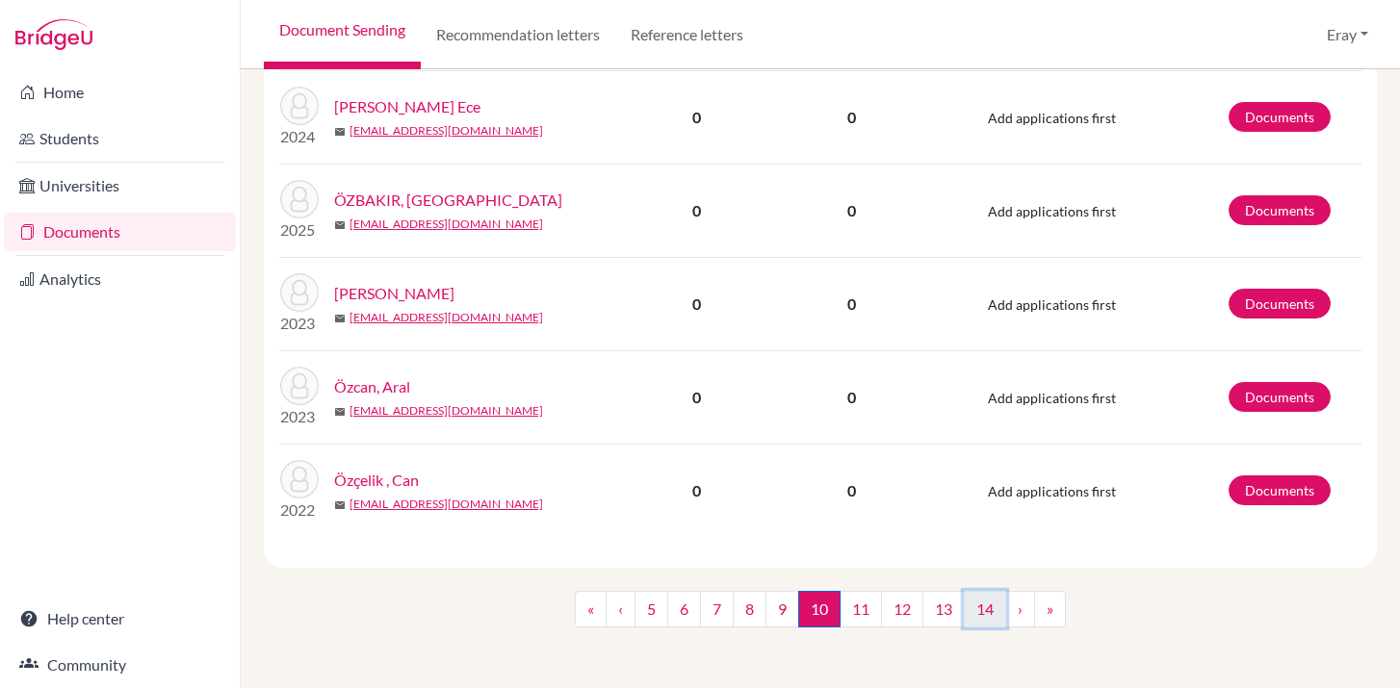
click at [990, 622] on link "14" at bounding box center [985, 609] width 42 height 37
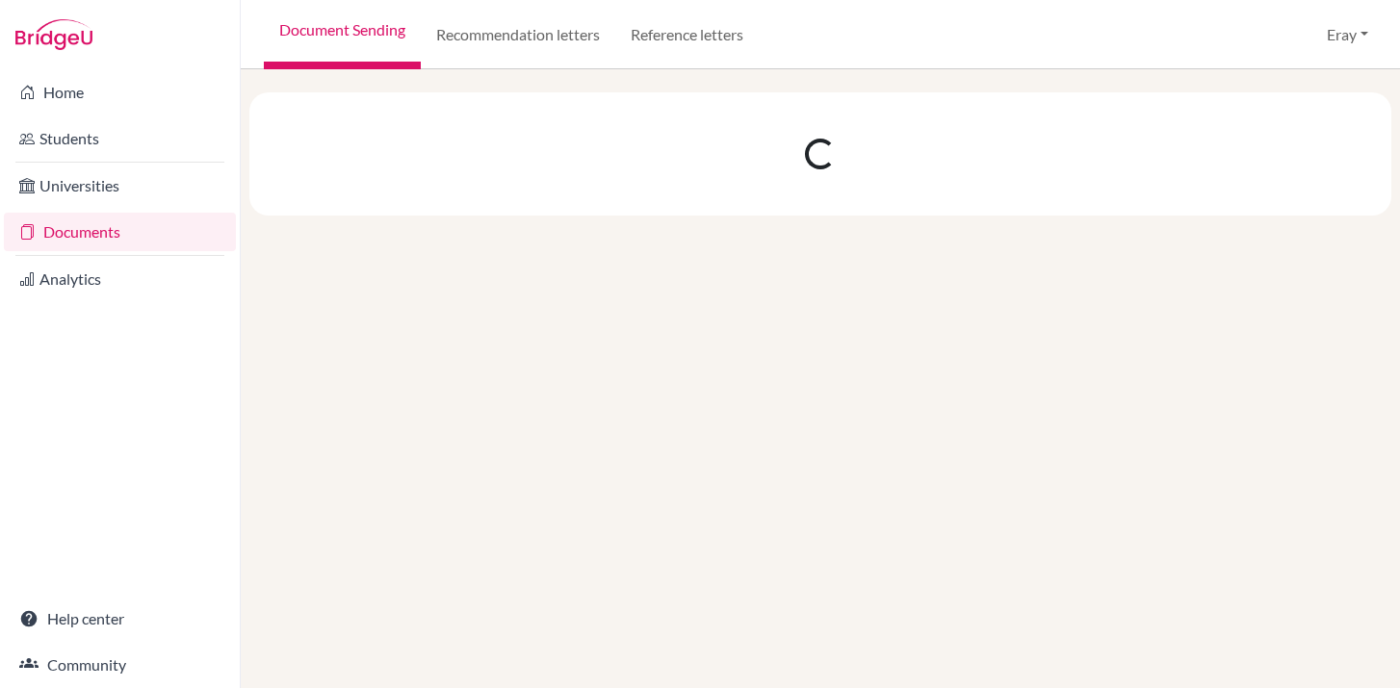
scroll to position [0, 0]
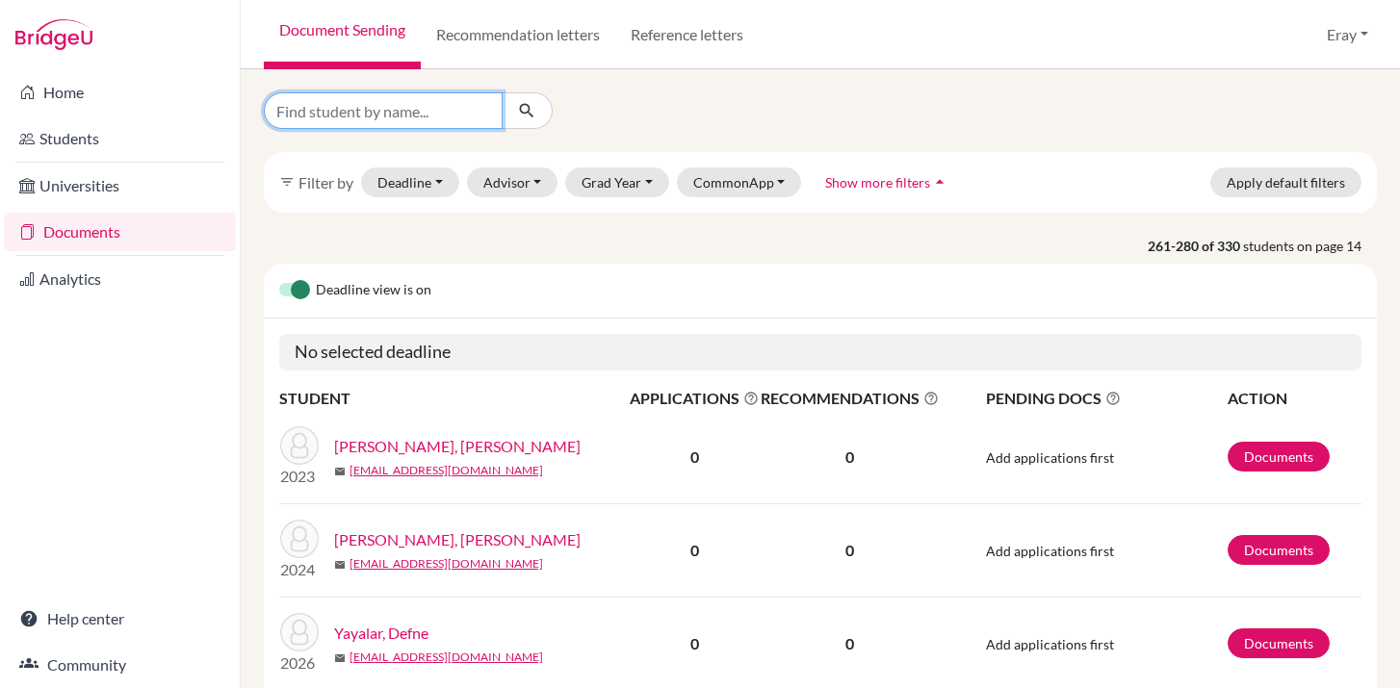
click at [440, 94] on input "Find student by name..." at bounding box center [383, 110] width 239 height 37
type input "can"
click button "submit" at bounding box center [527, 110] width 51 height 37
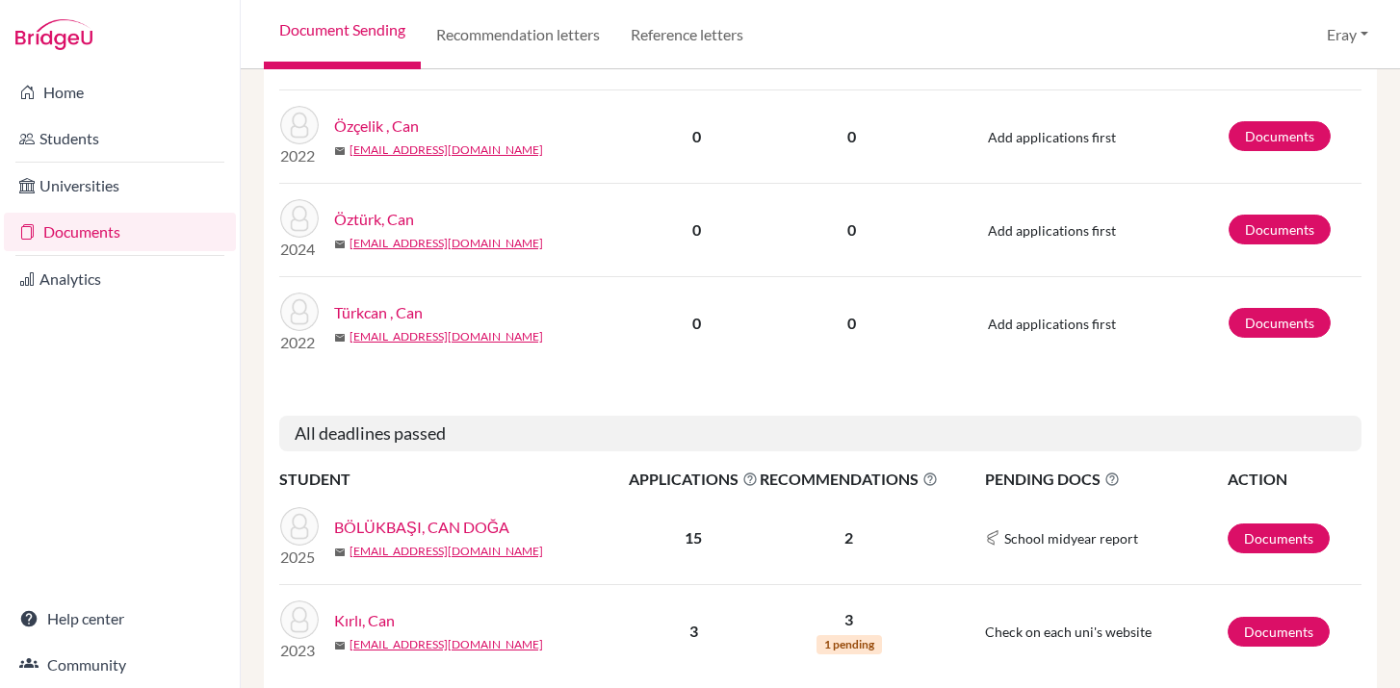
scroll to position [761, 0]
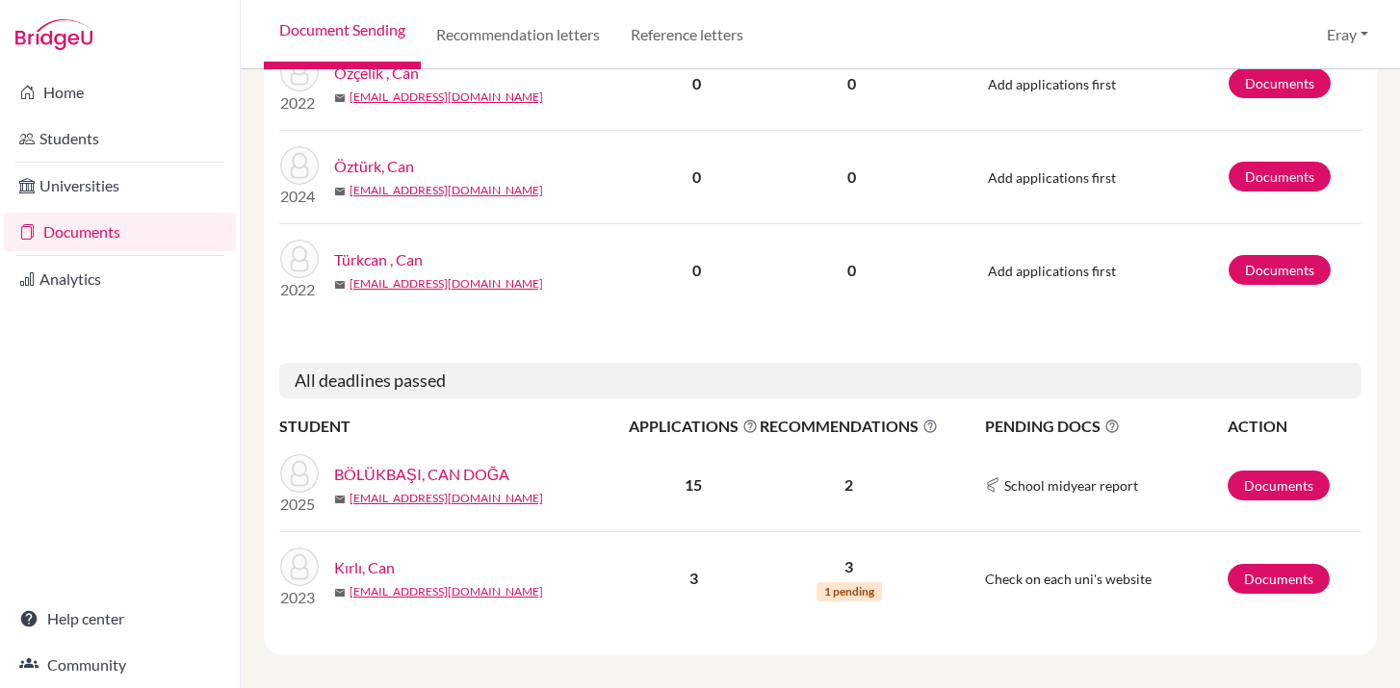
click at [446, 463] on link "BÖLÜKBAŞI, CAN DOĞA" at bounding box center [421, 474] width 175 height 23
click at [1295, 476] on link "Documents" at bounding box center [1279, 486] width 102 height 30
click at [377, 557] on link "Kırlı, Can" at bounding box center [364, 568] width 61 height 23
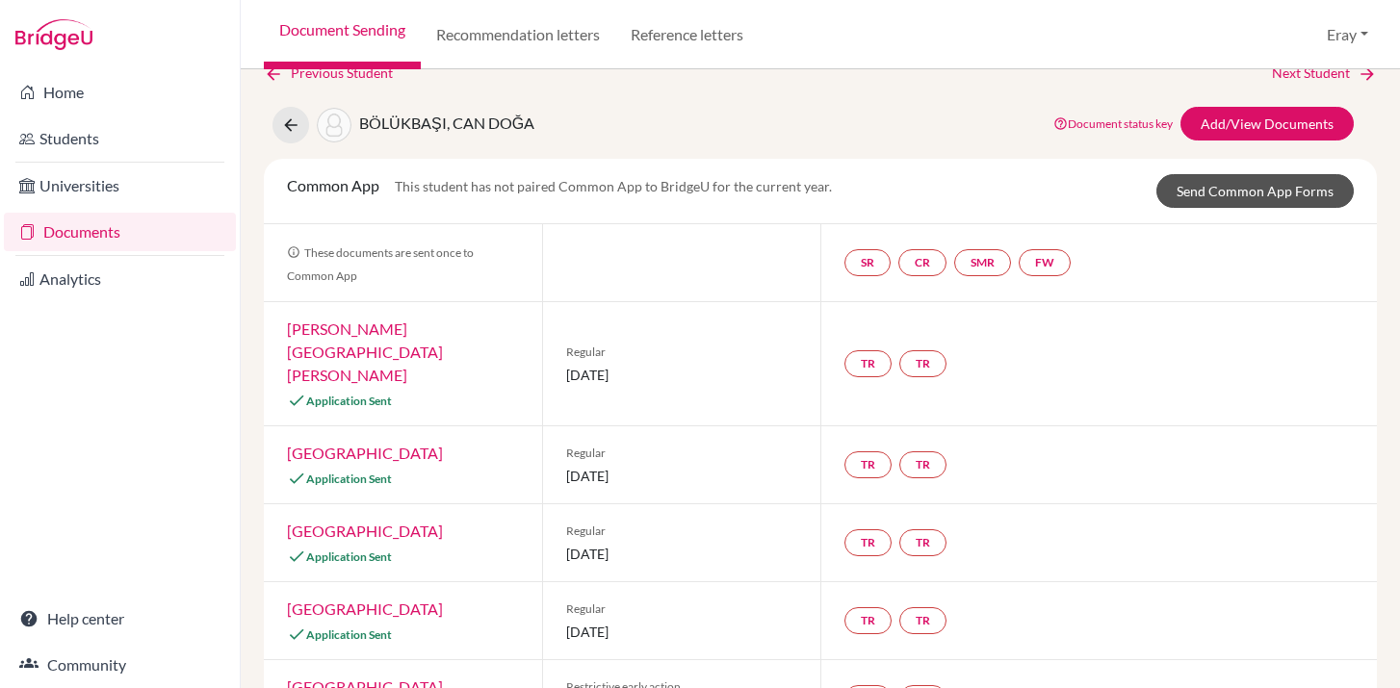
scroll to position [25, 0]
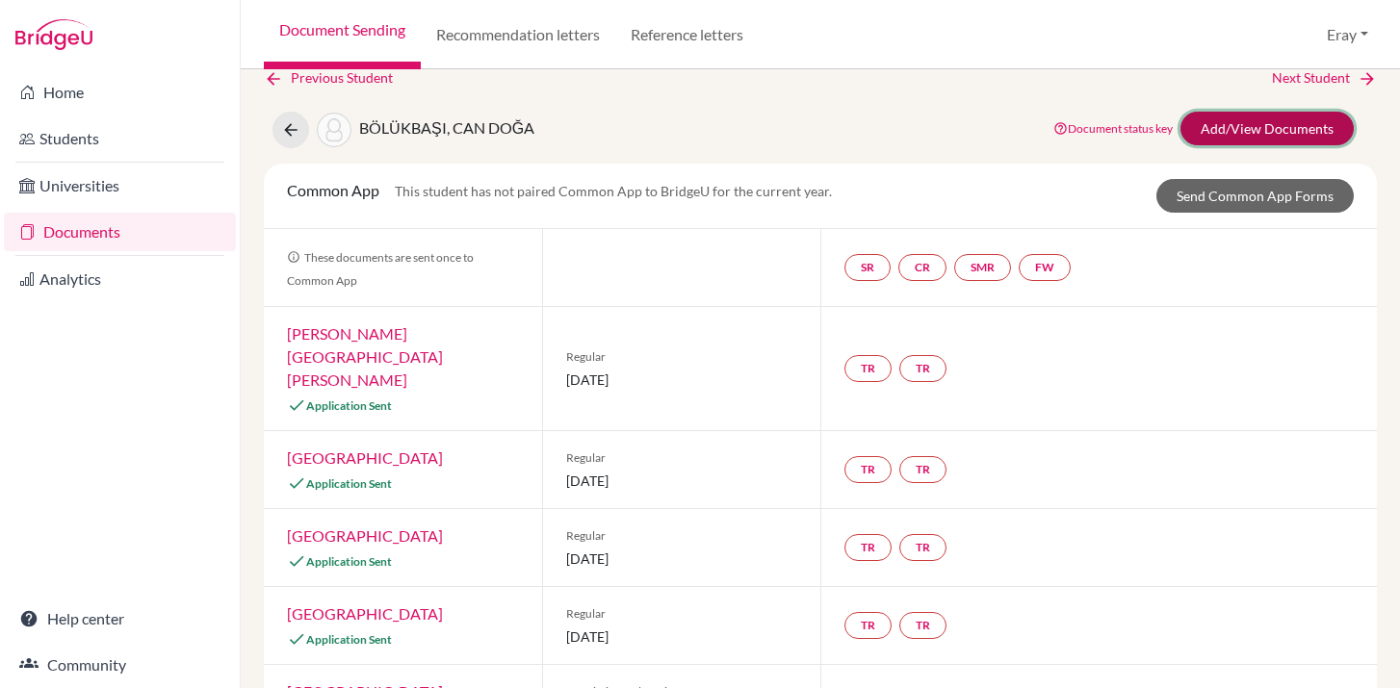
click at [1235, 134] on link "Add/View Documents" at bounding box center [1266, 129] width 173 height 34
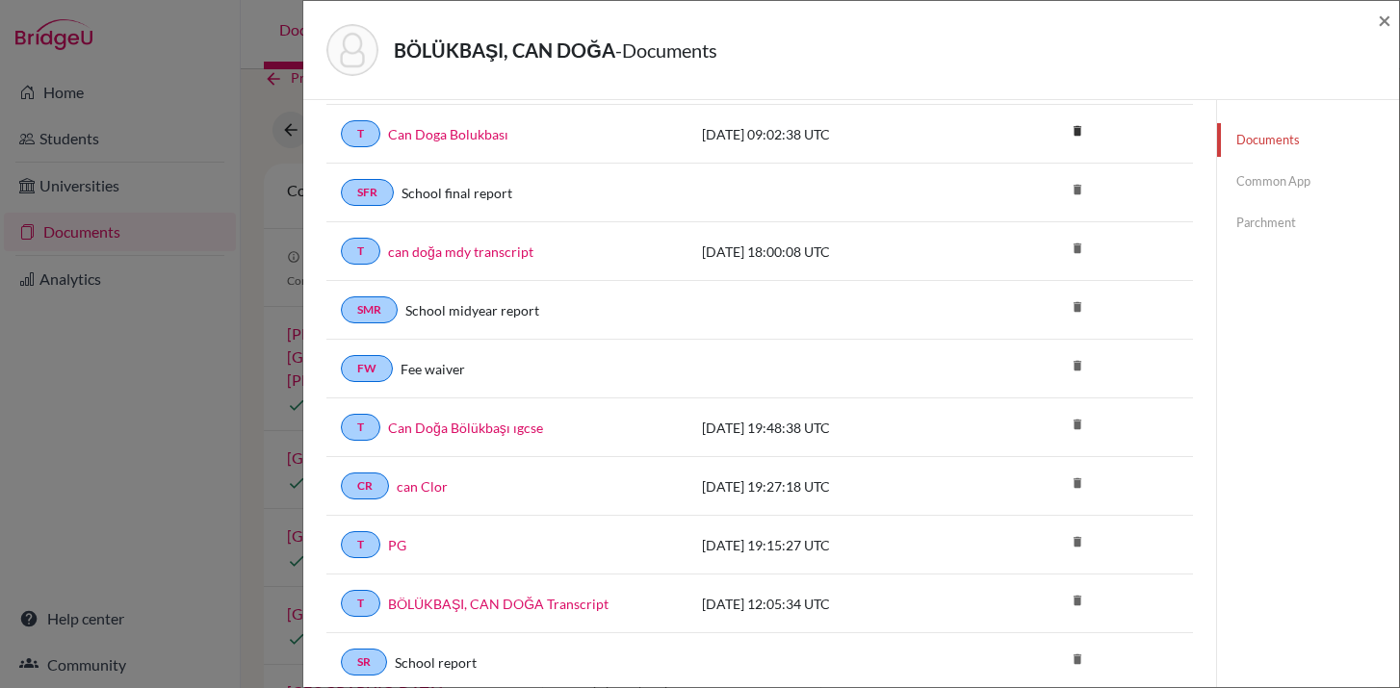
scroll to position [177, 0]
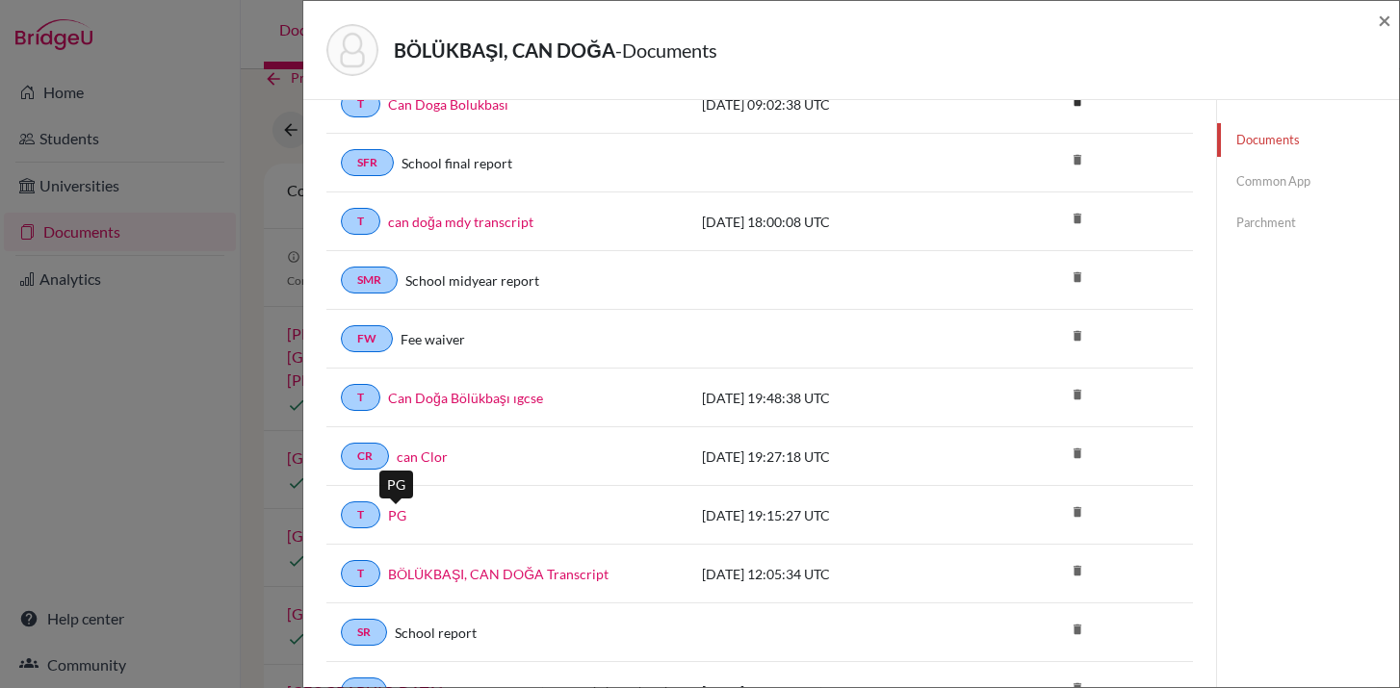
click at [401, 516] on link "PG" at bounding box center [397, 515] width 18 height 20
click at [427, 458] on link "can Clor" at bounding box center [422, 457] width 51 height 20
click at [448, 394] on link "Can Doğa Bölükbaşı ıgcse" at bounding box center [465, 398] width 155 height 20
click at [425, 461] on link "can Clor" at bounding box center [422, 457] width 51 height 20
click at [243, 273] on div "BÖLÜKBAŞI, CAN DOĞA - Documents × Documents note_add Add Document Document type…" at bounding box center [700, 344] width 1400 height 688
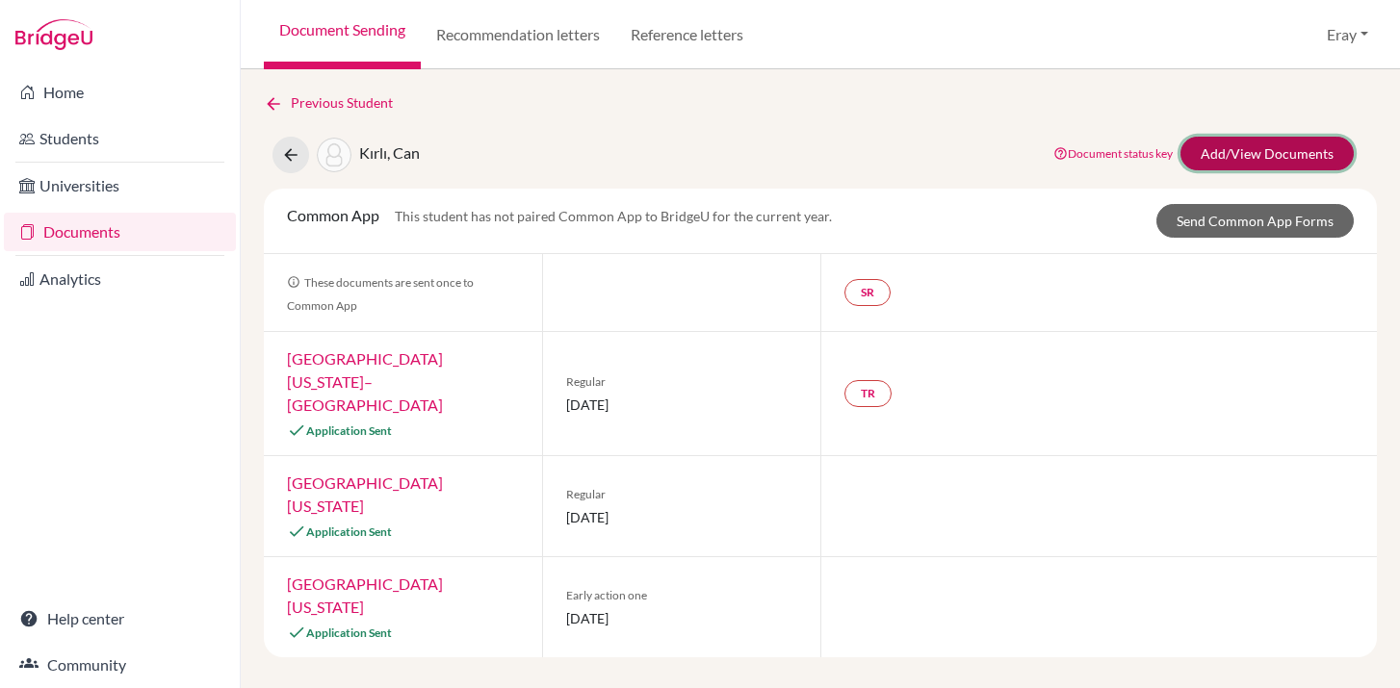
click at [1235, 145] on link "Add/View Documents" at bounding box center [1266, 154] width 173 height 34
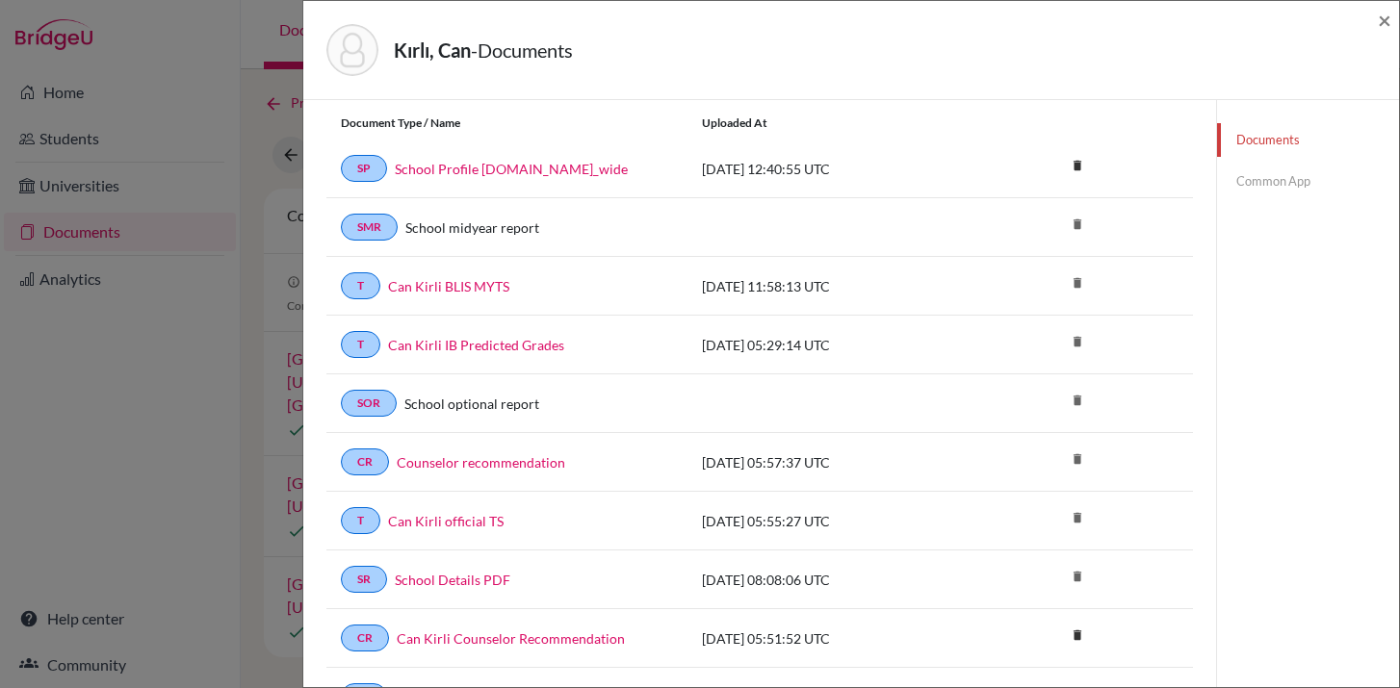
scroll to position [68, 0]
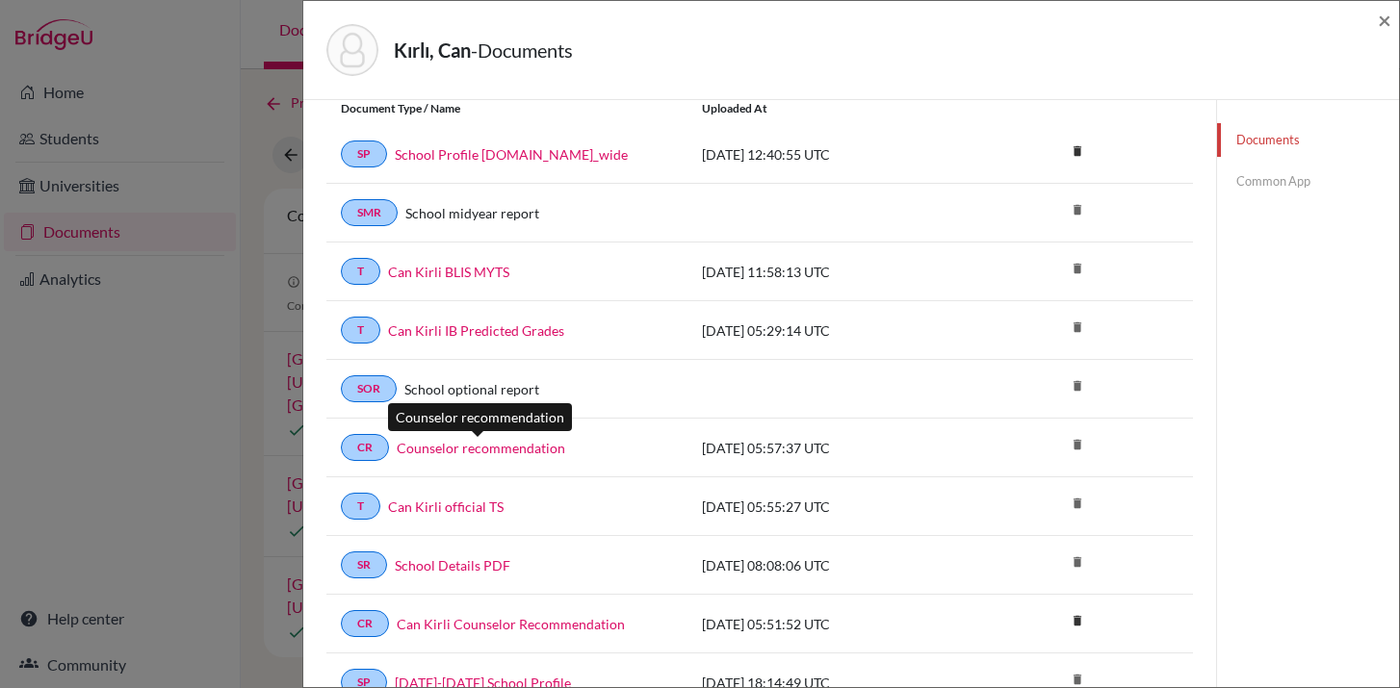
click at [510, 448] on link "Counselor recommendation" at bounding box center [481, 448] width 168 height 20
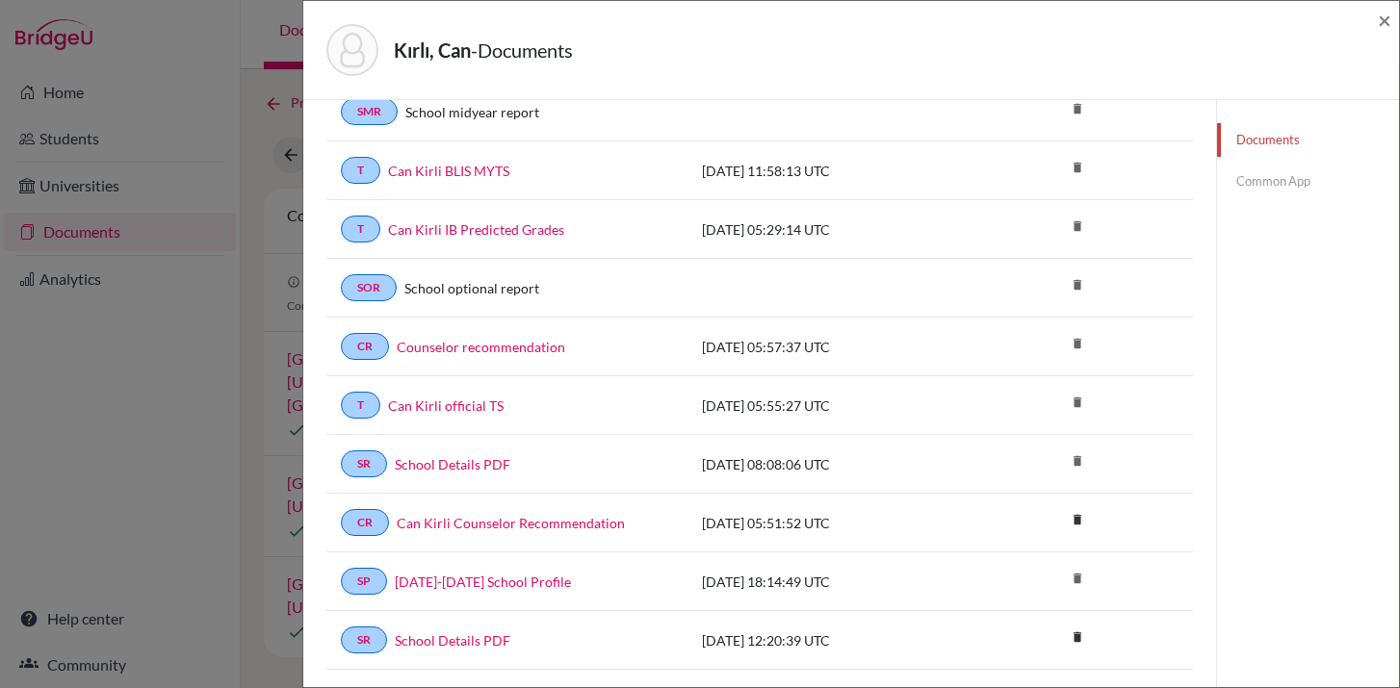
scroll to position [258, 0]
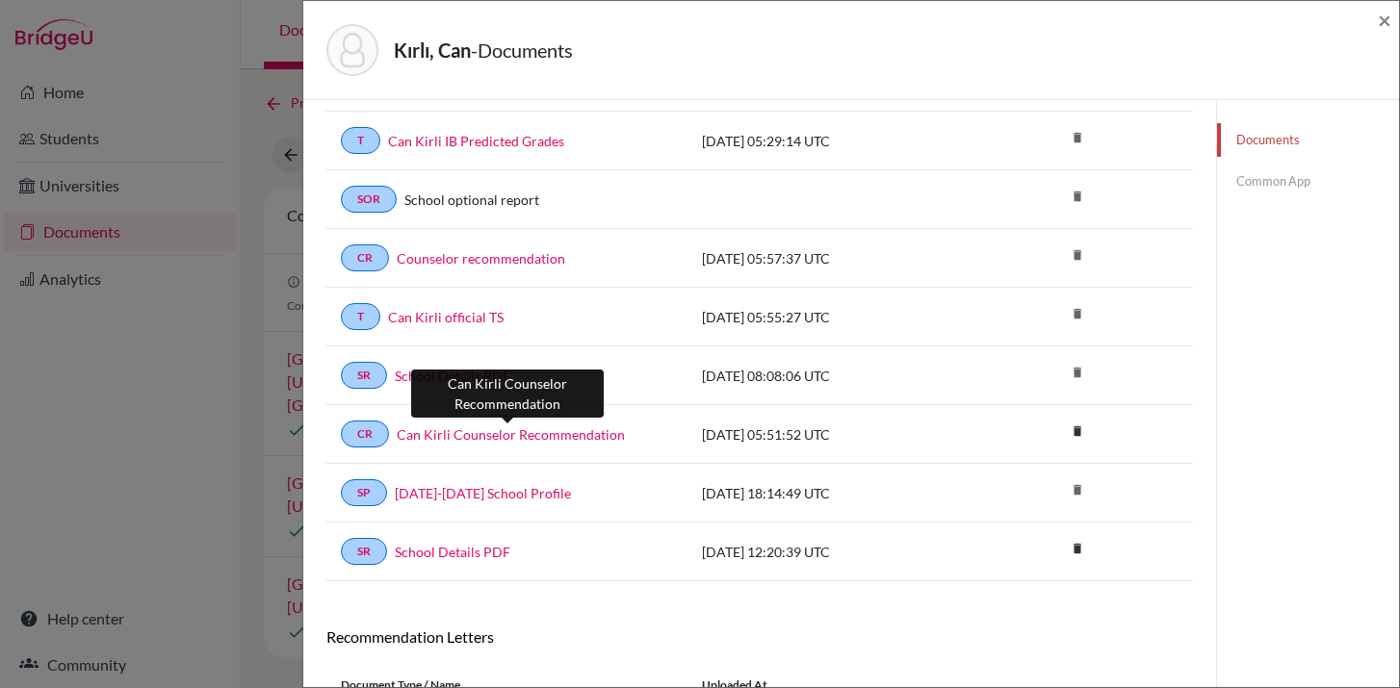
click at [527, 438] on link "Can Kirli Counselor Recommendation" at bounding box center [511, 435] width 228 height 20
click at [230, 319] on div "Kırlı, Can - Documents × Documents note_add Add Document Document type Change e…" at bounding box center [700, 344] width 1400 height 688
click at [120, 346] on div "Kırlı, Can - Documents × Documents note_add Add Document Document type Change e…" at bounding box center [700, 344] width 1400 height 688
click at [139, 257] on div "Kırlı, Can - Documents × Documents note_add Add Document Document type Change e…" at bounding box center [700, 344] width 1400 height 688
drag, startPoint x: 143, startPoint y: 246, endPoint x: 517, endPoint y: 228, distance: 374.9
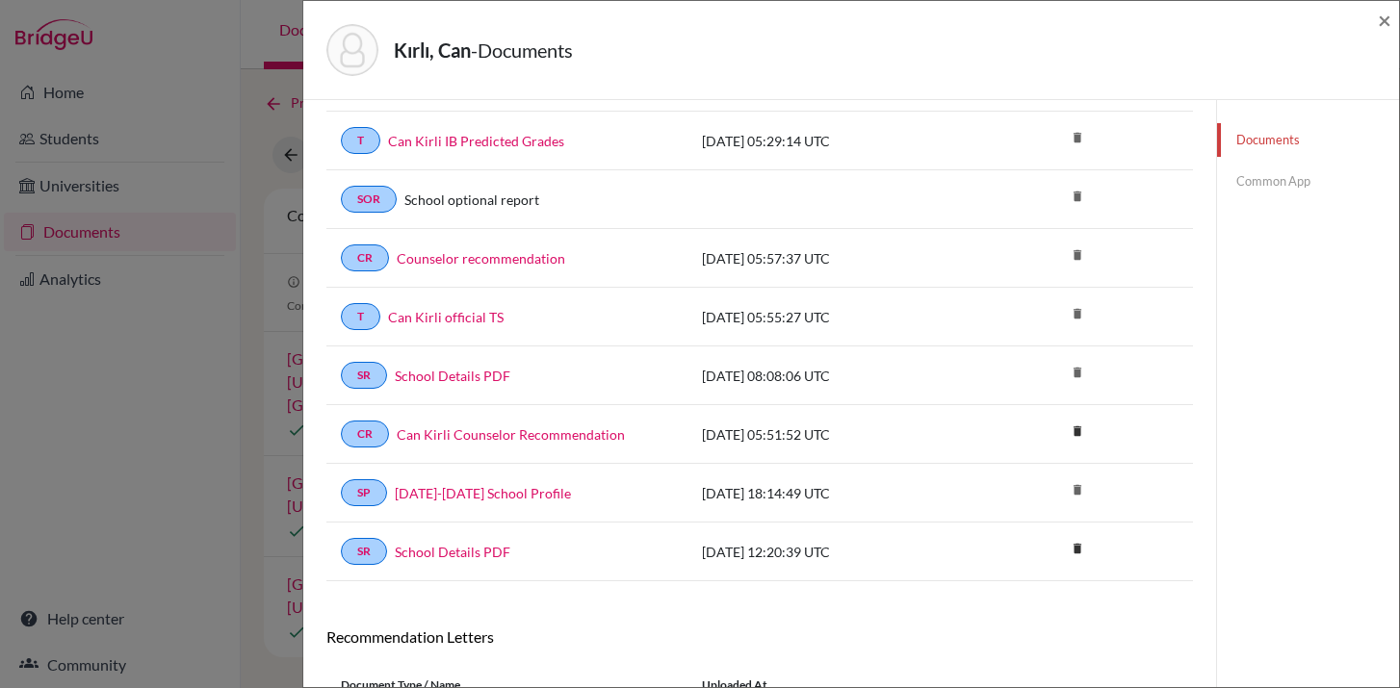
click at [150, 242] on div "Kırlı, Can - Documents × Documents note_add Add Document Document type Change e…" at bounding box center [700, 344] width 1400 height 688
click at [1387, 24] on span "×" at bounding box center [1384, 20] width 13 height 28
